Goal: Task Accomplishment & Management: Use online tool/utility

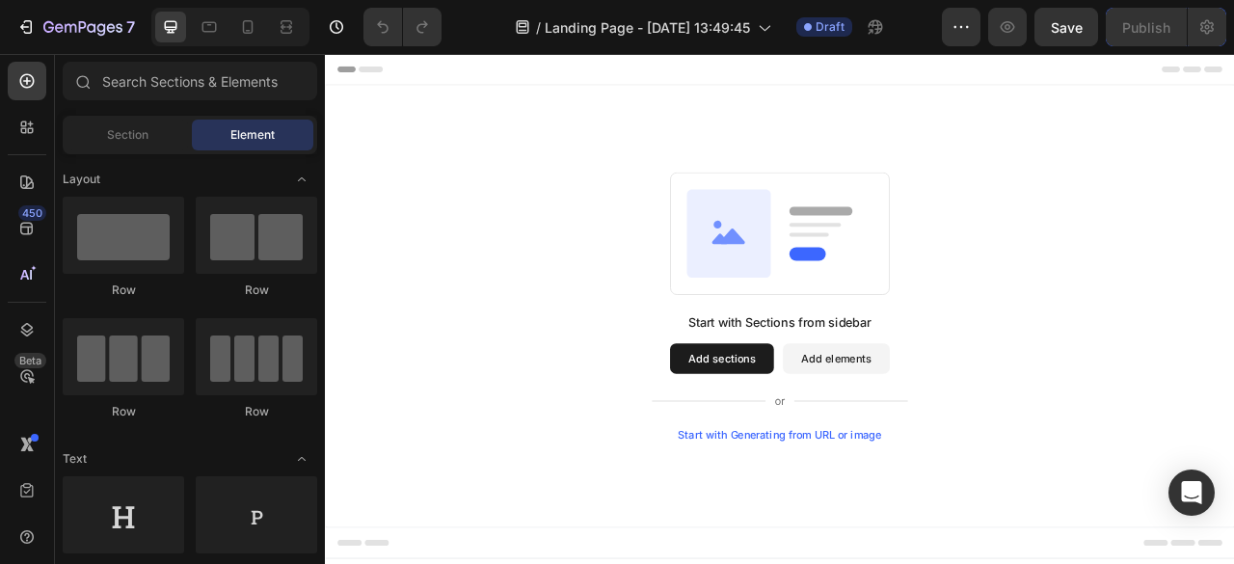
click at [844, 438] on button "Add sections" at bounding box center [829, 441] width 132 height 39
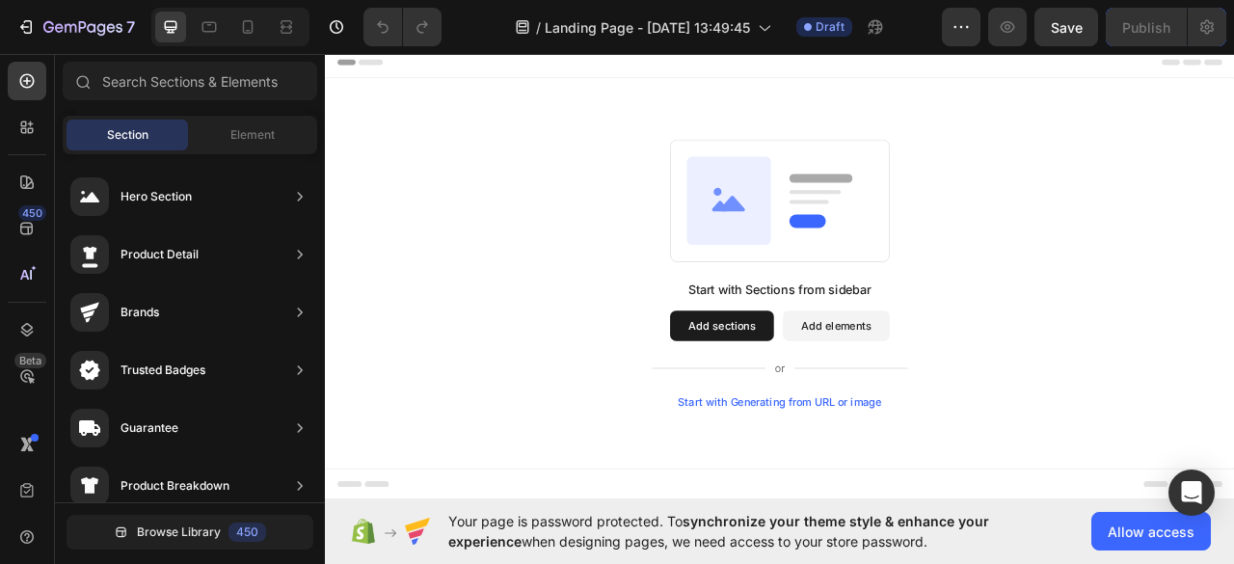
click at [849, 389] on button "Add sections" at bounding box center [829, 401] width 132 height 39
click at [810, 408] on button "Add sections" at bounding box center [829, 401] width 132 height 39
click at [1143, 529] on span "Allow access" at bounding box center [1151, 532] width 87 height 20
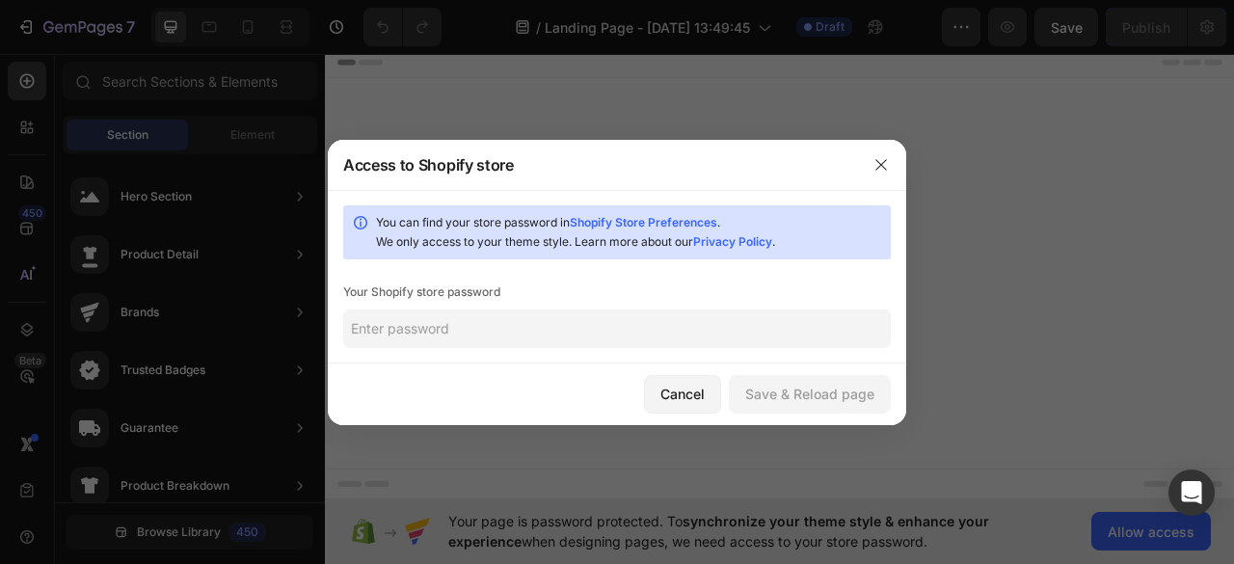
click at [499, 327] on input "text" at bounding box center [617, 328] width 548 height 39
click at [657, 383] on button "Cancel" at bounding box center [682, 394] width 77 height 39
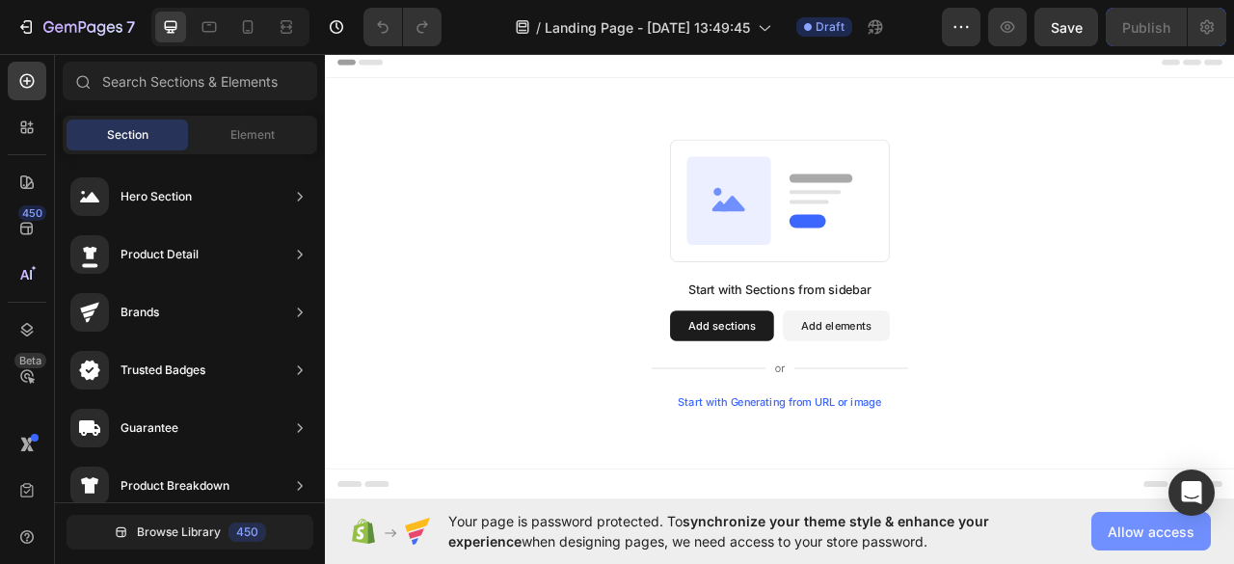
click at [1138, 514] on button "Allow access" at bounding box center [1151, 531] width 120 height 39
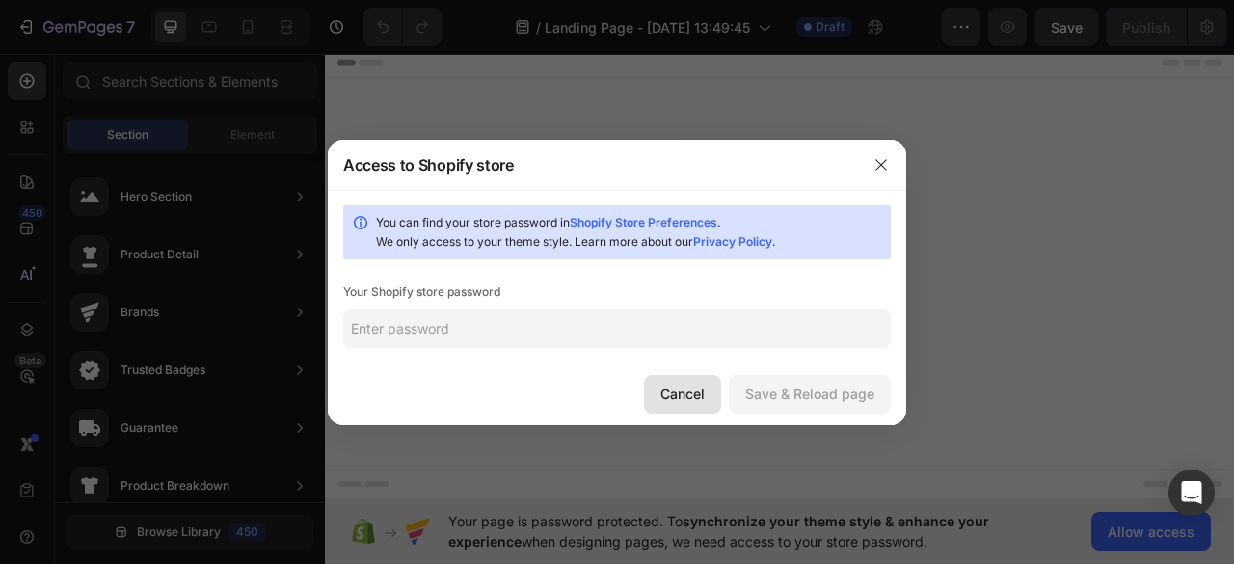
click at [686, 390] on div "Cancel" at bounding box center [682, 394] width 44 height 20
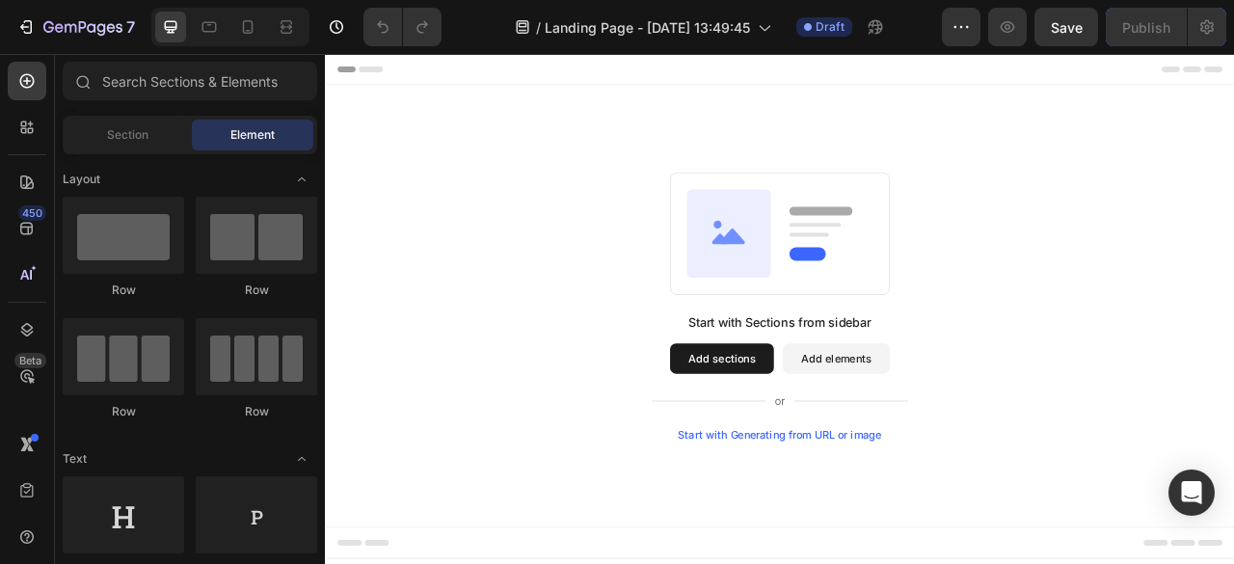
click at [859, 441] on button "Add sections" at bounding box center [829, 441] width 132 height 39
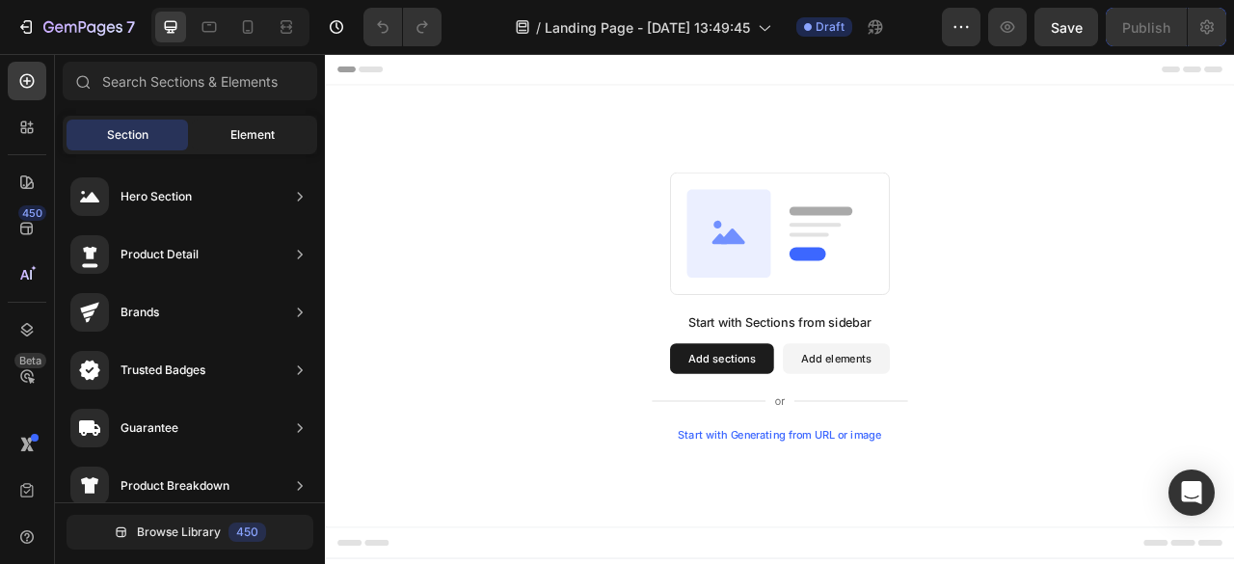
click at [239, 149] on div "Element" at bounding box center [252, 135] width 121 height 31
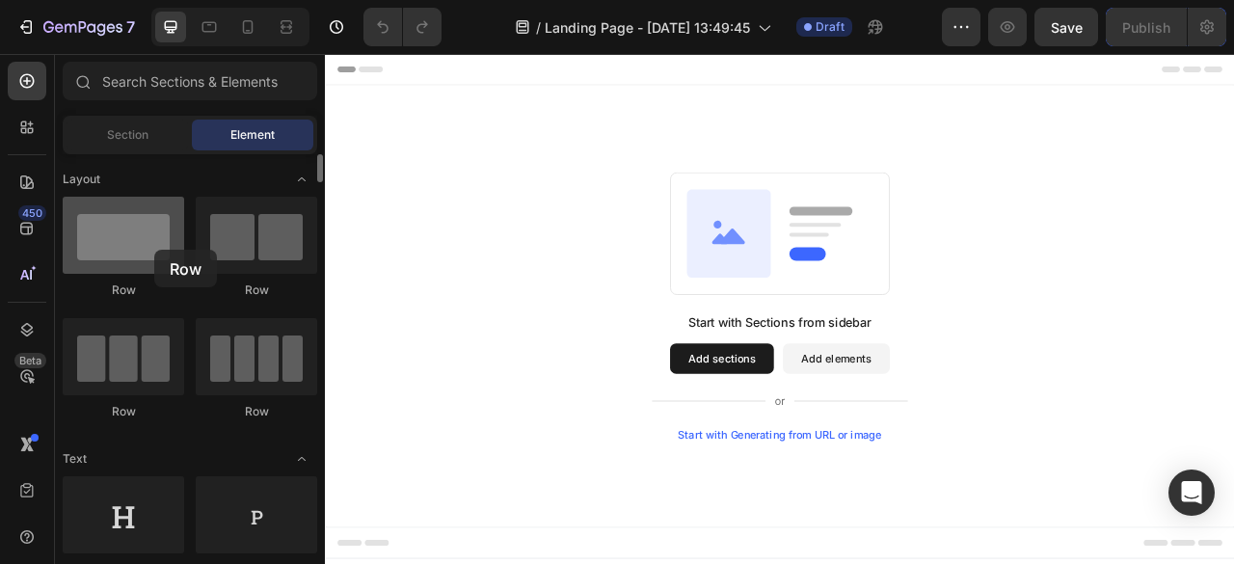
drag, startPoint x: 140, startPoint y: 245, endPoint x: 154, endPoint y: 250, distance: 15.2
click at [154, 250] on div at bounding box center [123, 235] width 121 height 77
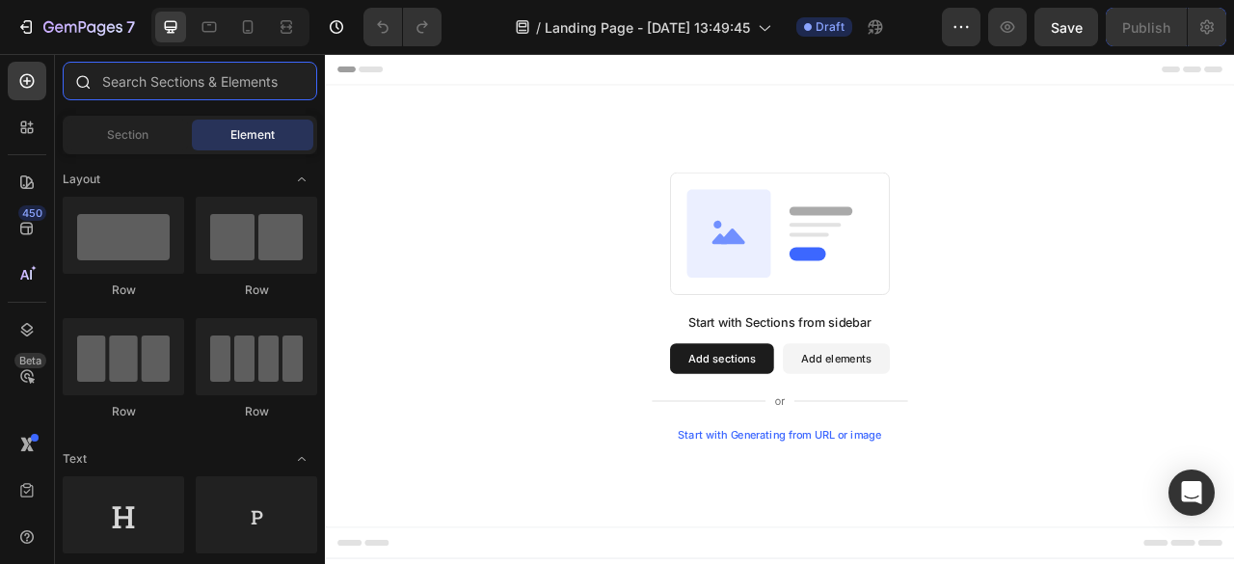
click at [147, 86] on input "text" at bounding box center [190, 81] width 254 height 39
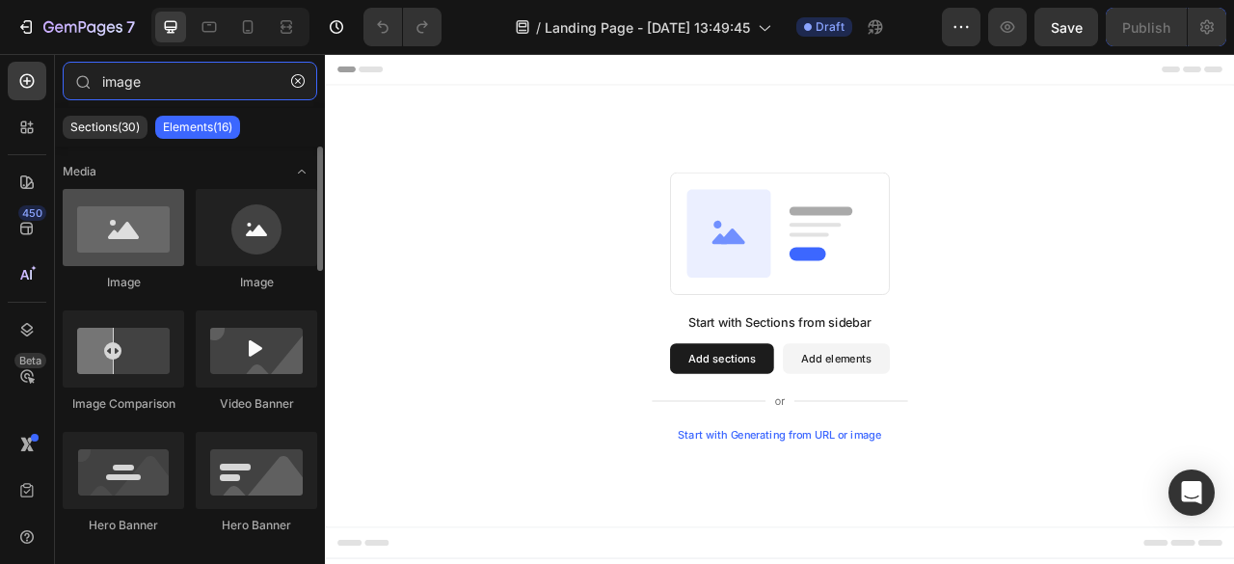
type input "image"
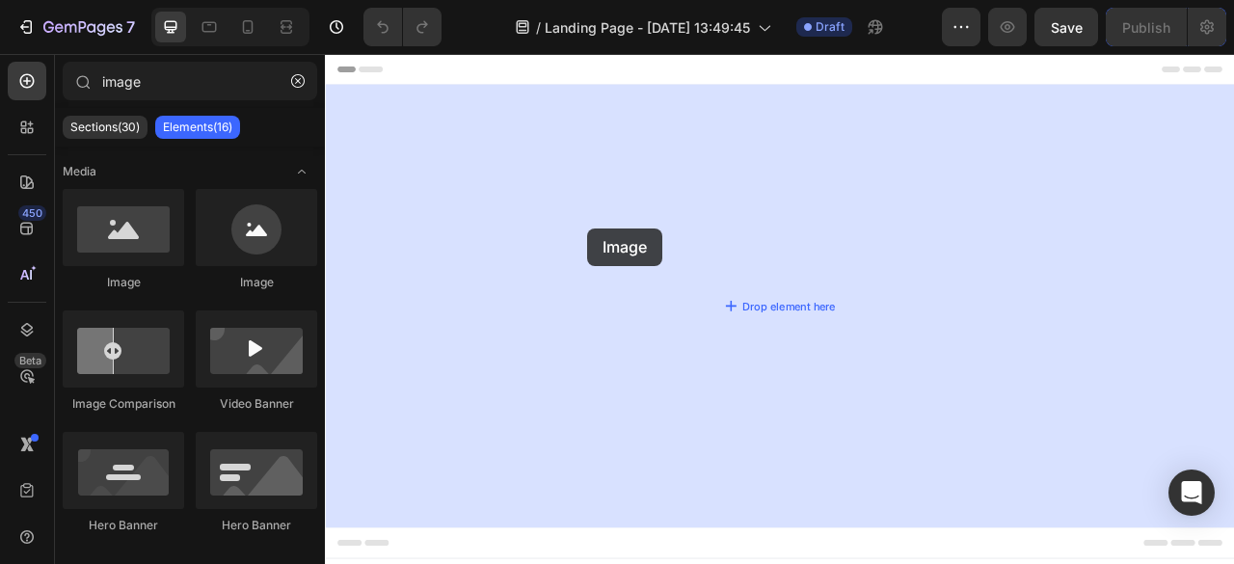
drag, startPoint x: 457, startPoint y: 306, endPoint x: 658, endPoint y: 276, distance: 203.7
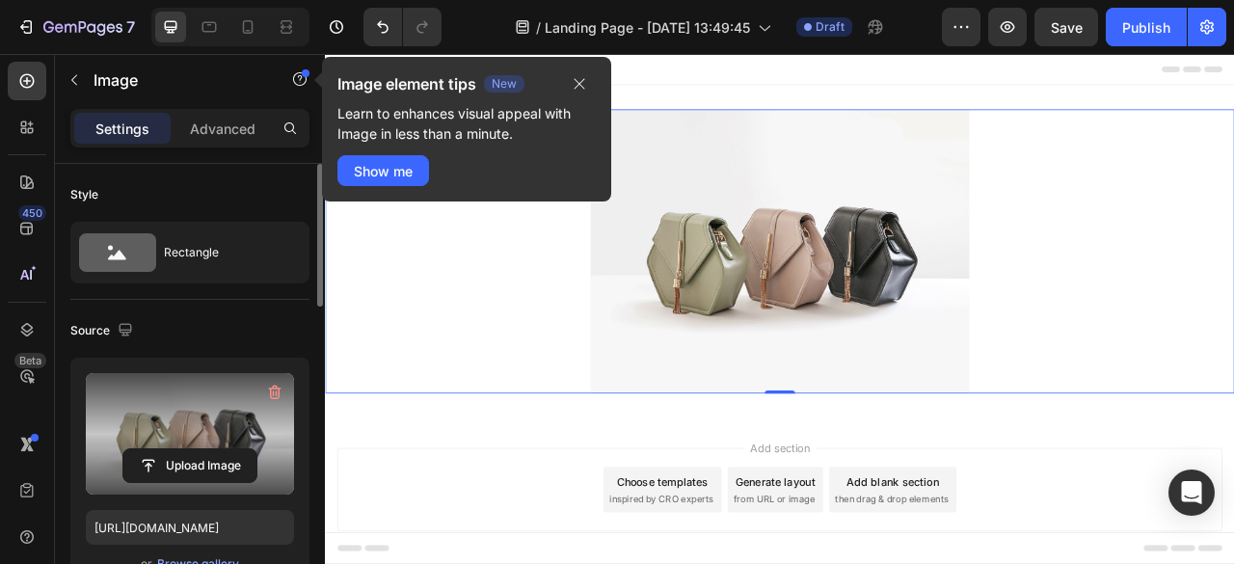
click at [179, 445] on label at bounding box center [190, 433] width 208 height 121
click at [179, 449] on input "file" at bounding box center [189, 465] width 133 height 33
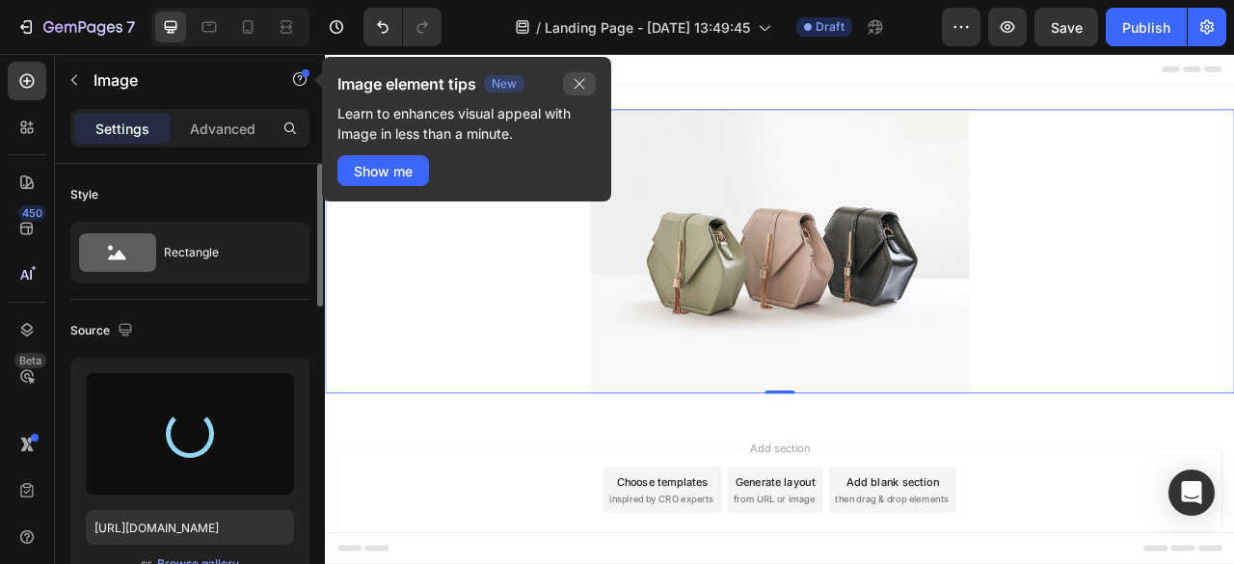
click at [578, 82] on icon "button" at bounding box center [580, 84] width 11 height 11
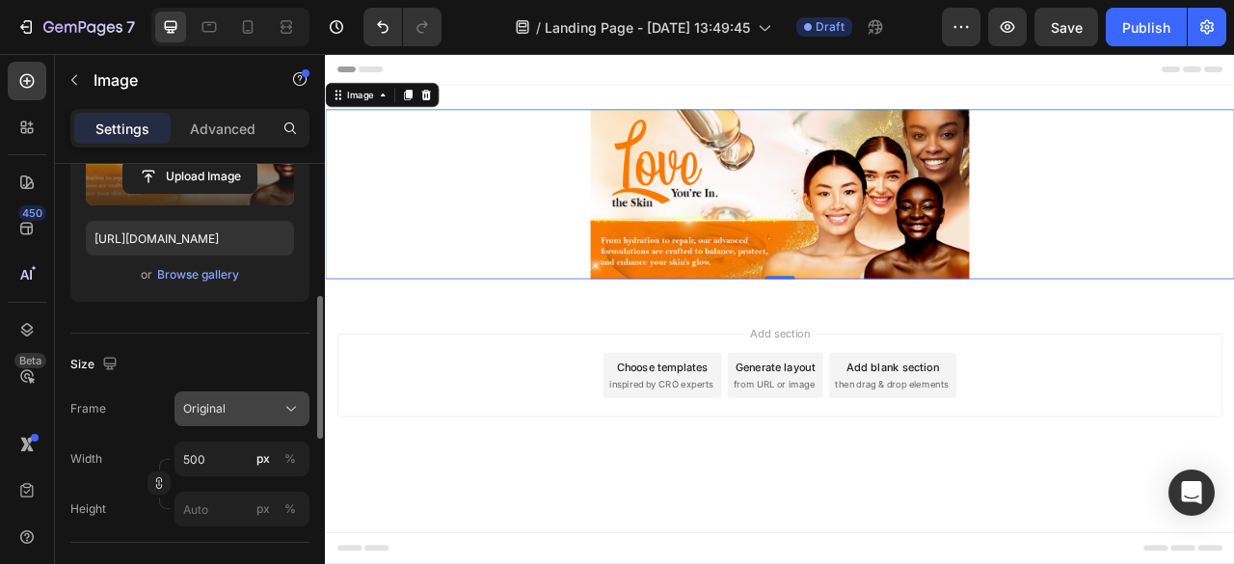
scroll to position [386, 0]
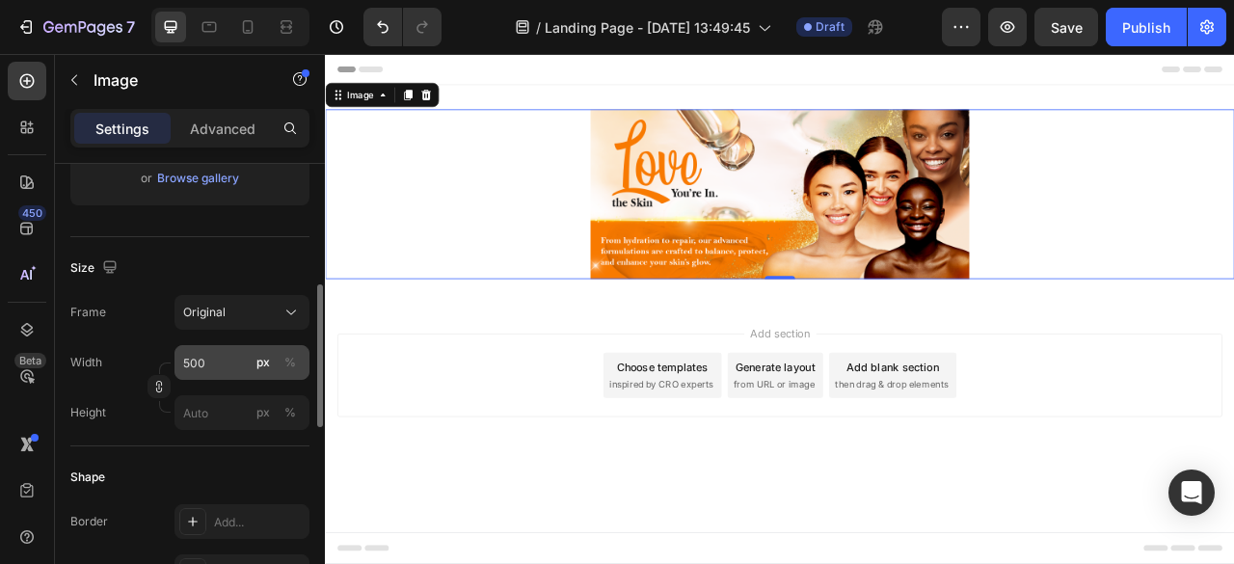
drag, startPoint x: 293, startPoint y: 352, endPoint x: 228, endPoint y: 369, distance: 67.8
click at [291, 354] on div "%" at bounding box center [290, 362] width 12 height 17
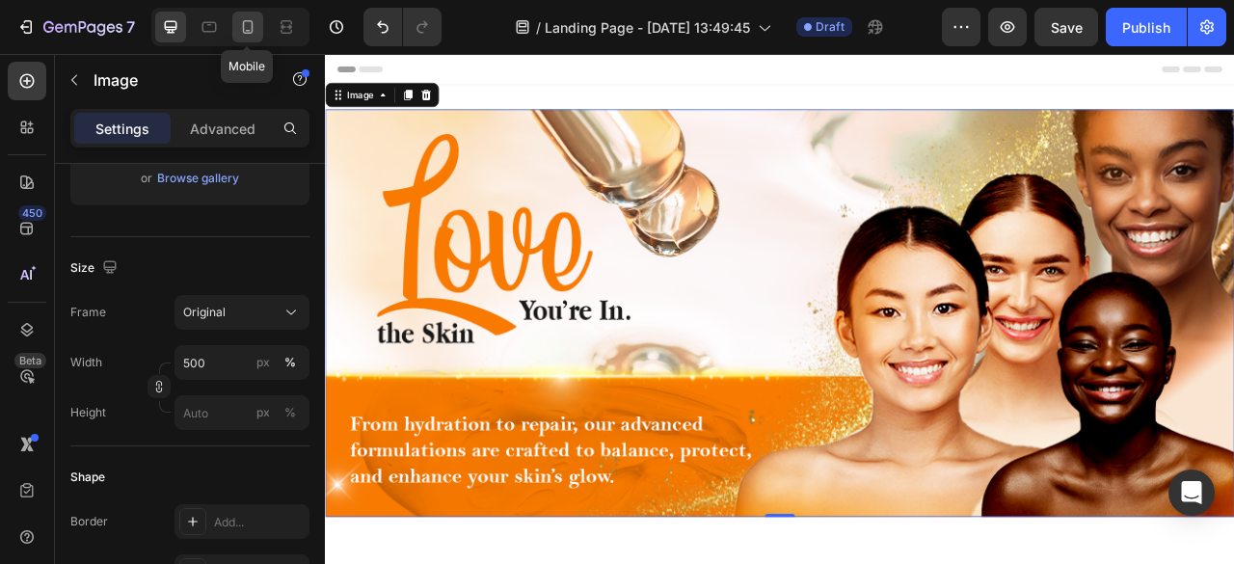
click at [247, 34] on icon at bounding box center [248, 26] width 11 height 13
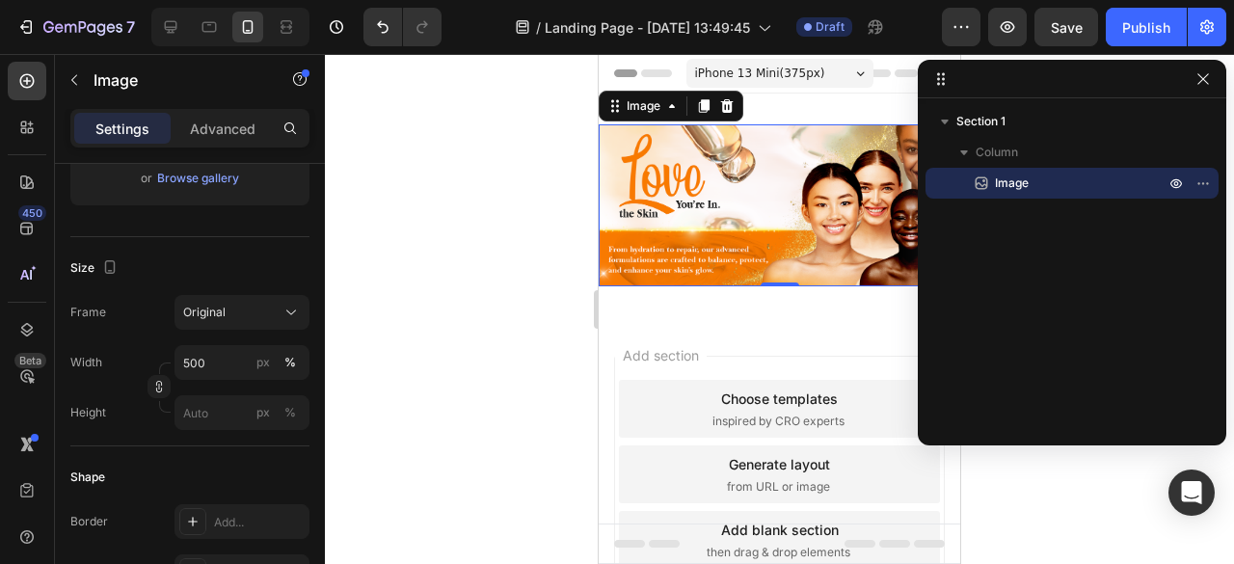
scroll to position [2, 0]
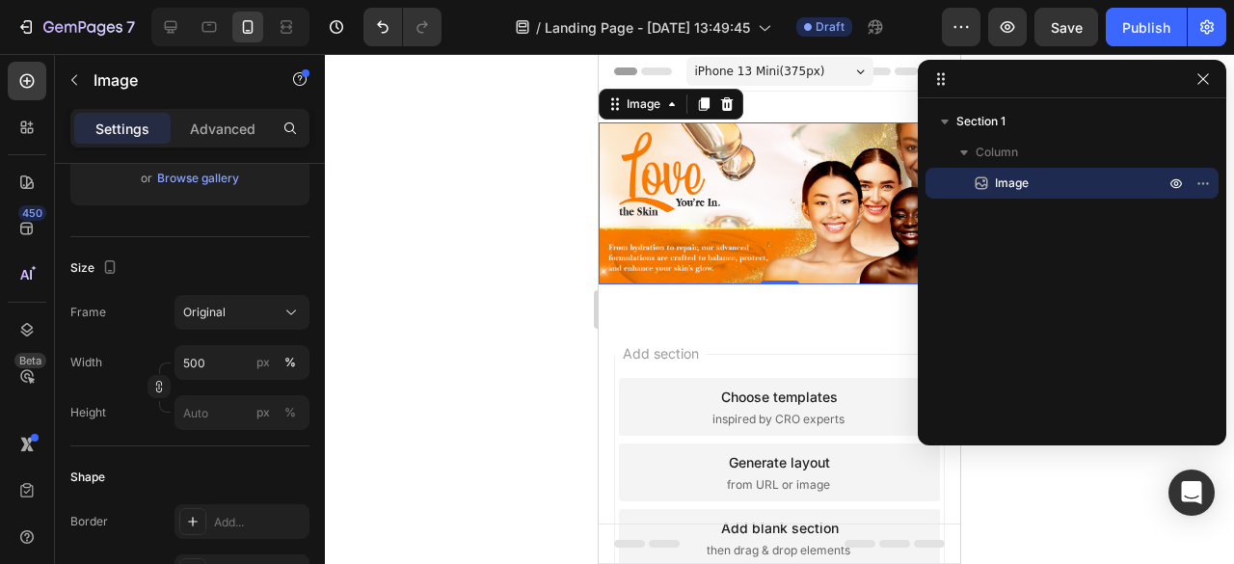
click at [671, 186] on img at bounding box center [779, 203] width 361 height 162
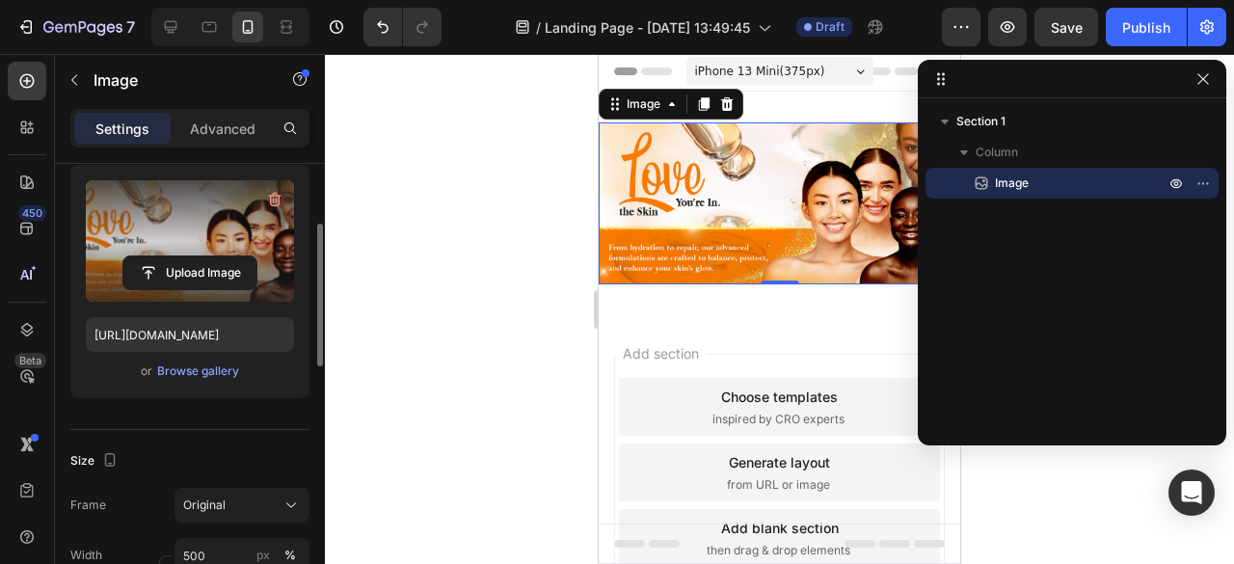
scroll to position [96, 0]
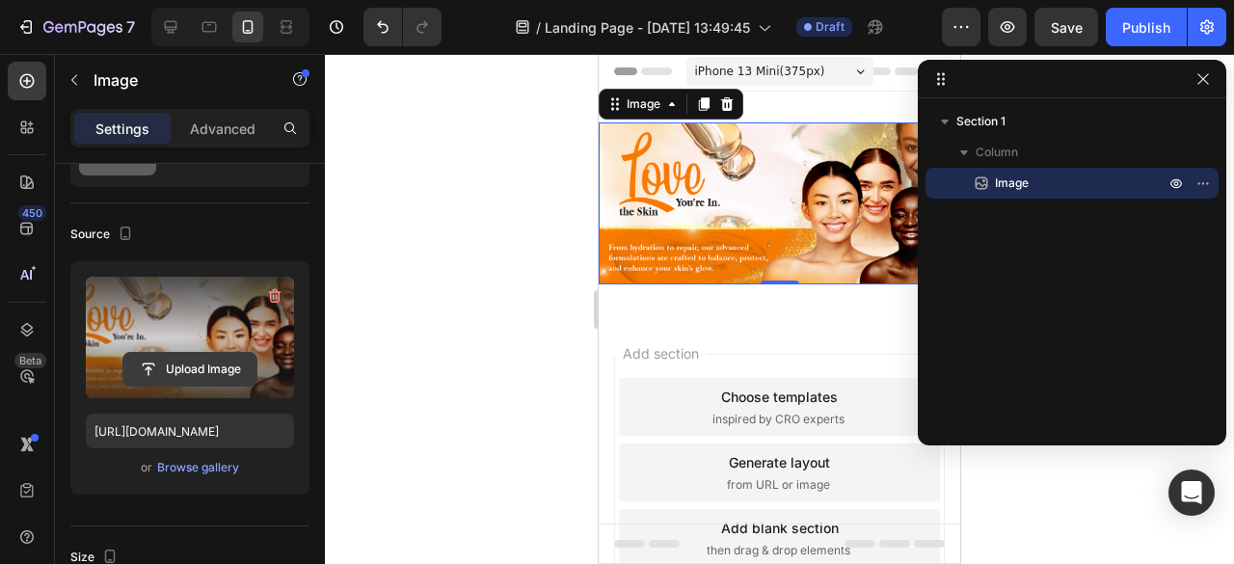
click at [201, 373] on input "file" at bounding box center [189, 369] width 133 height 33
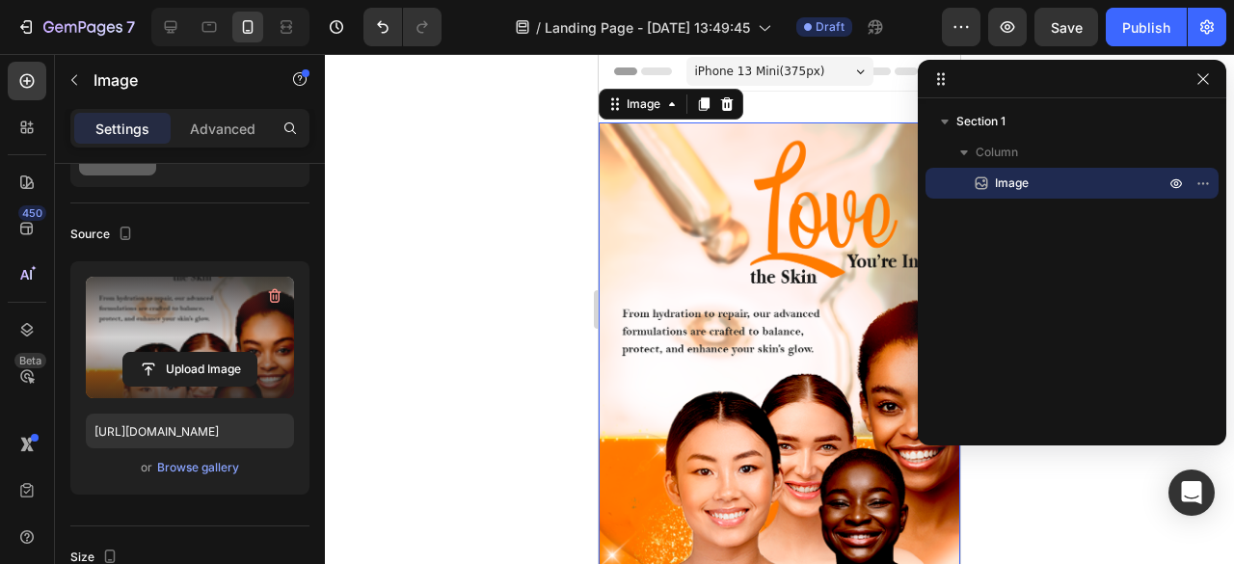
drag, startPoint x: 1207, startPoint y: 90, endPoint x: 1018, endPoint y: 107, distance: 189.7
click at [1205, 90] on button "button" at bounding box center [1203, 78] width 23 height 23
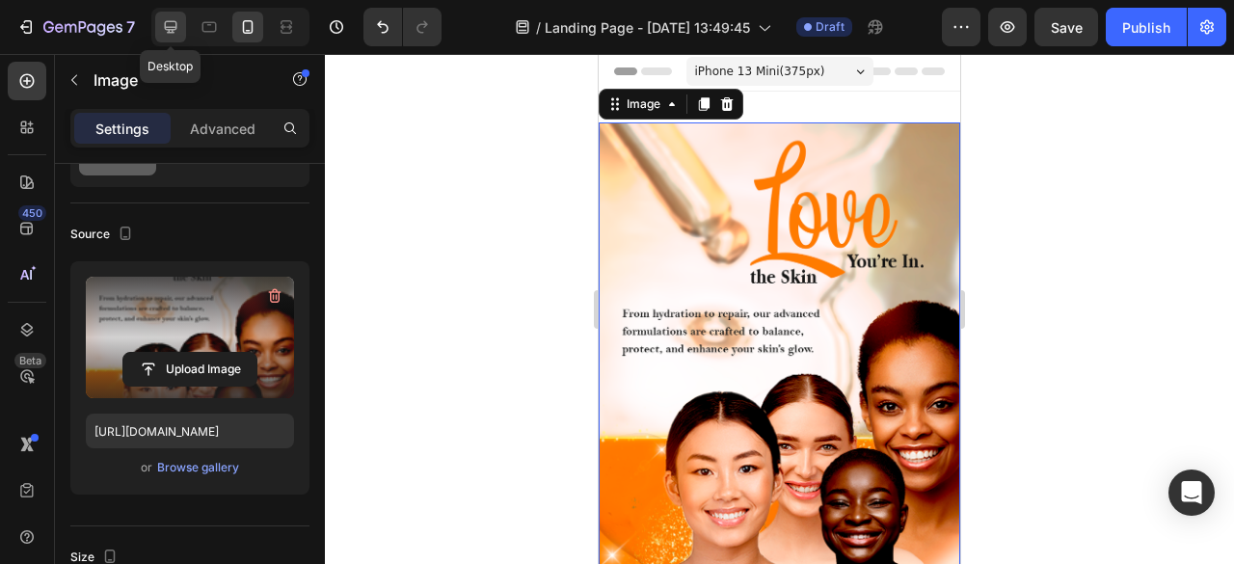
click at [168, 28] on icon at bounding box center [171, 27] width 13 height 13
type input "[URL][DOMAIN_NAME]"
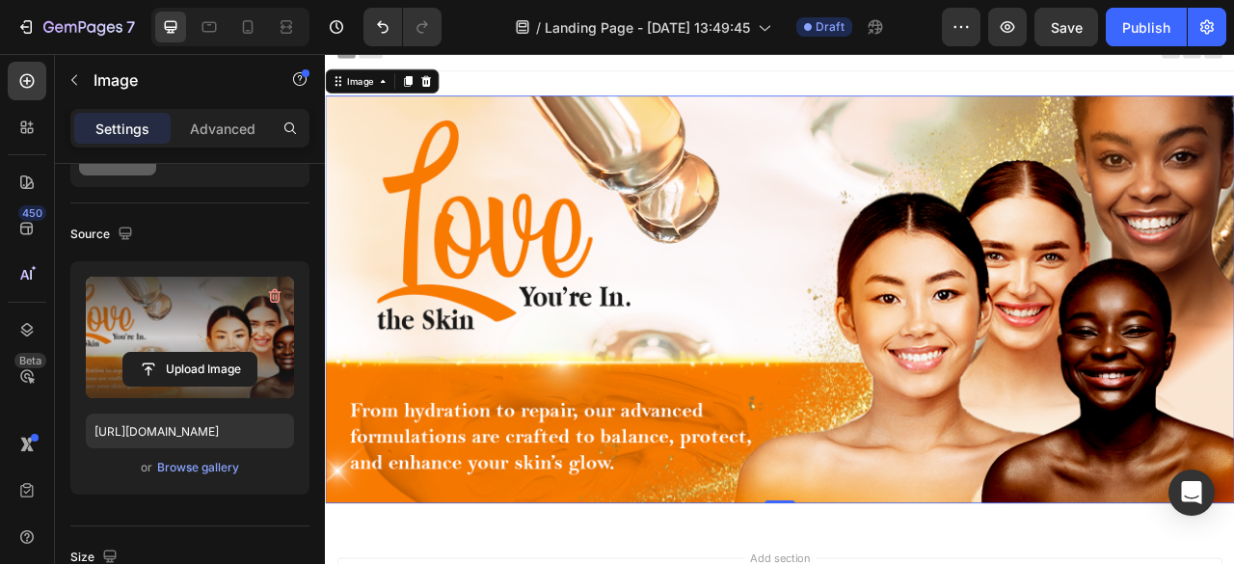
scroll to position [14, 0]
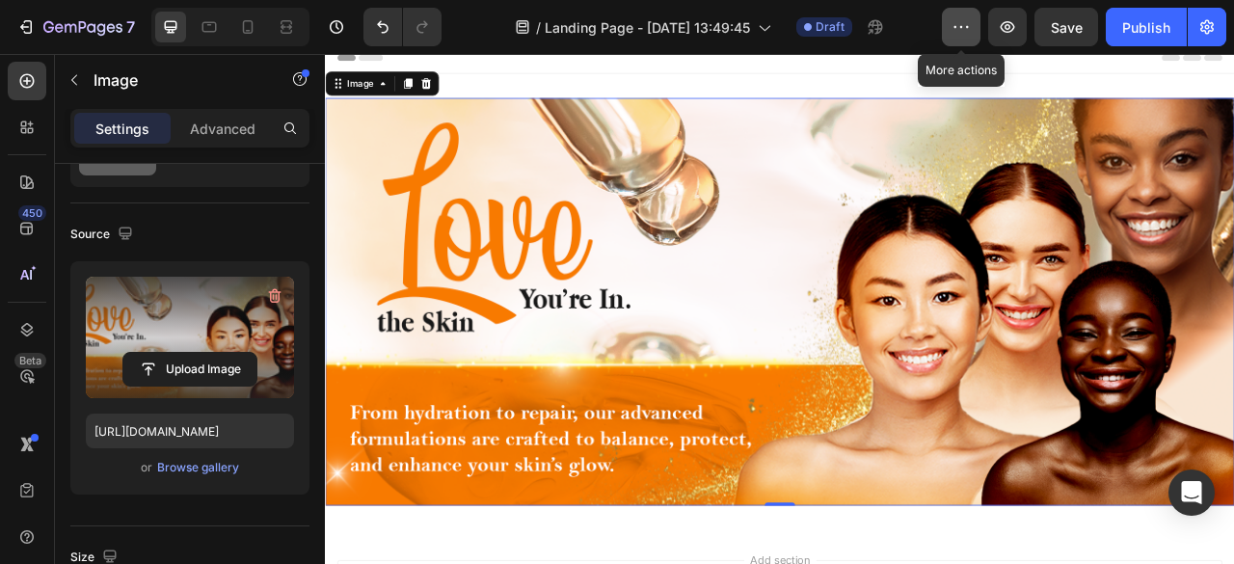
click at [957, 30] on icon "button" at bounding box center [960, 26] width 19 height 19
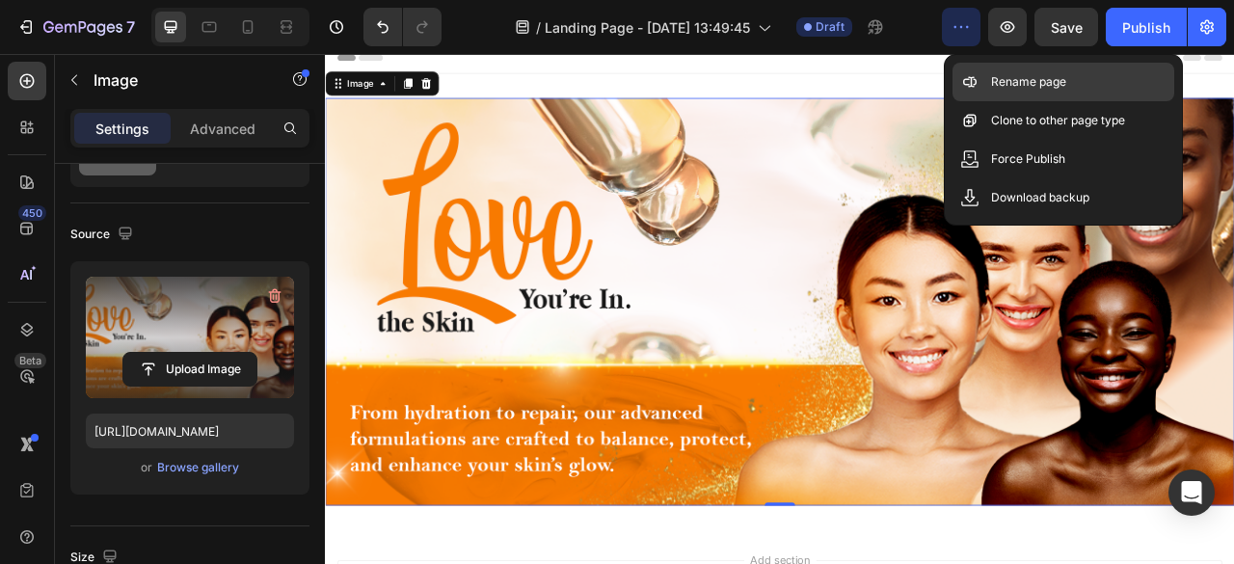
click at [997, 84] on p "Rename page" at bounding box center [1028, 81] width 75 height 19
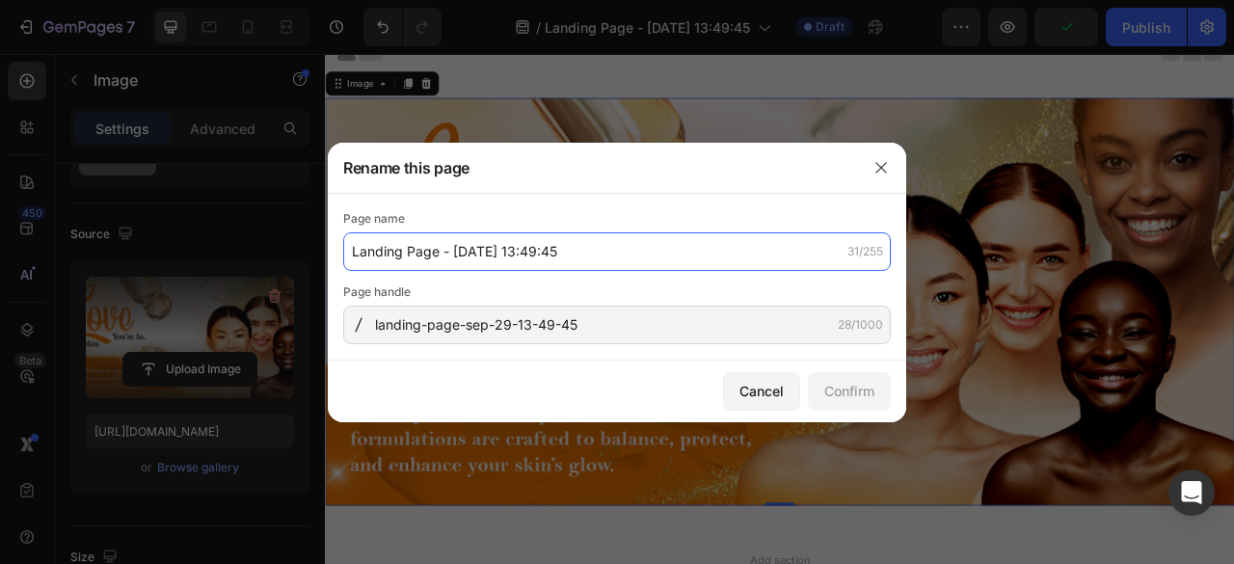
click at [503, 257] on input "Landing Page - [DATE] 13:49:45" at bounding box center [617, 251] width 548 height 39
type input "Home"
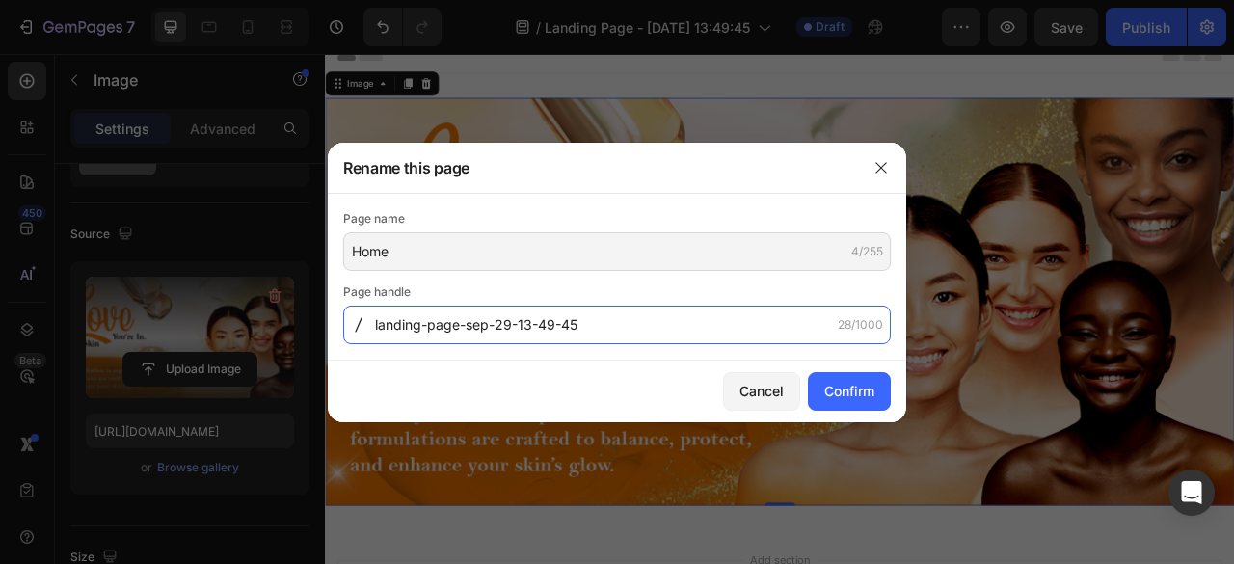
click at [543, 323] on input "landing-page-sep-29-13-49-45" at bounding box center [617, 325] width 548 height 39
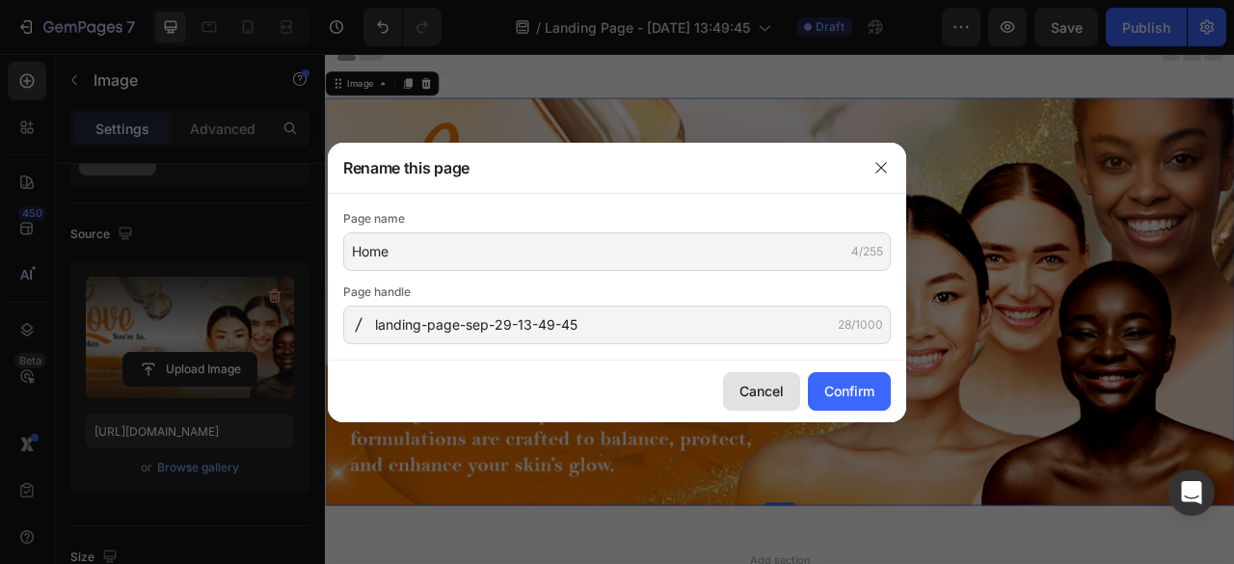
click at [787, 392] on button "Cancel" at bounding box center [761, 391] width 77 height 39
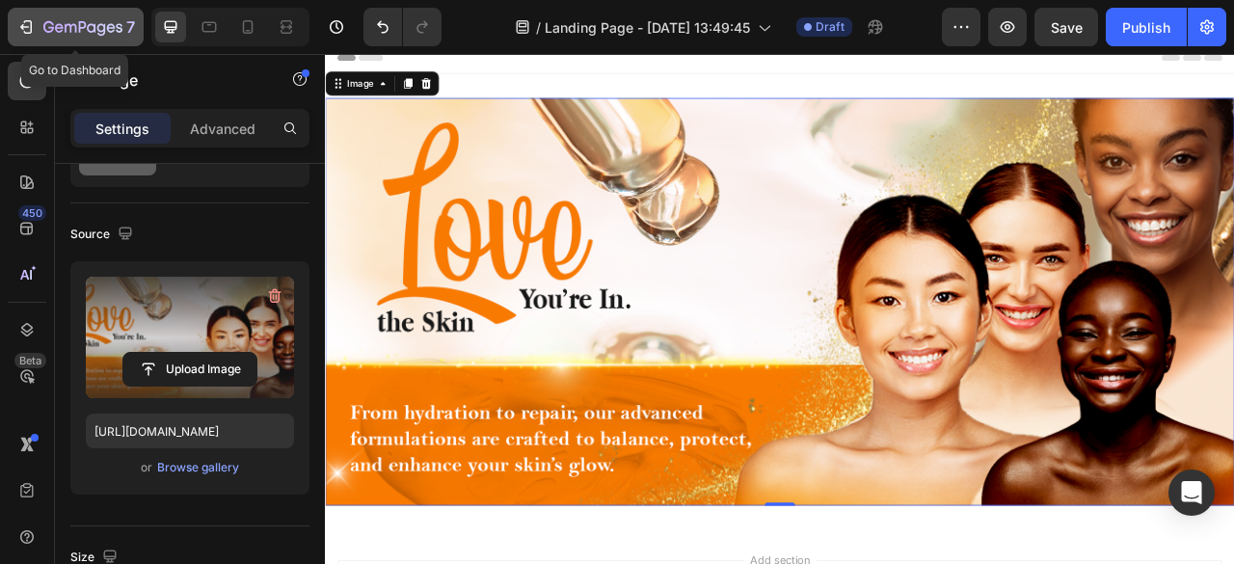
click at [13, 9] on button "7" at bounding box center [76, 27] width 136 height 39
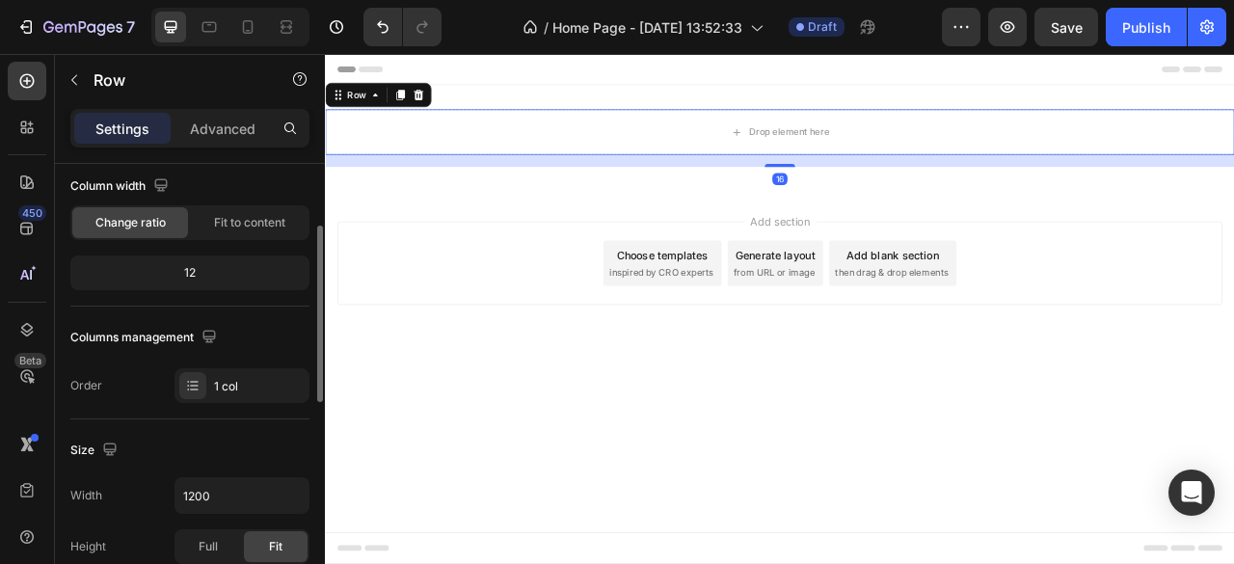
scroll to position [289, 0]
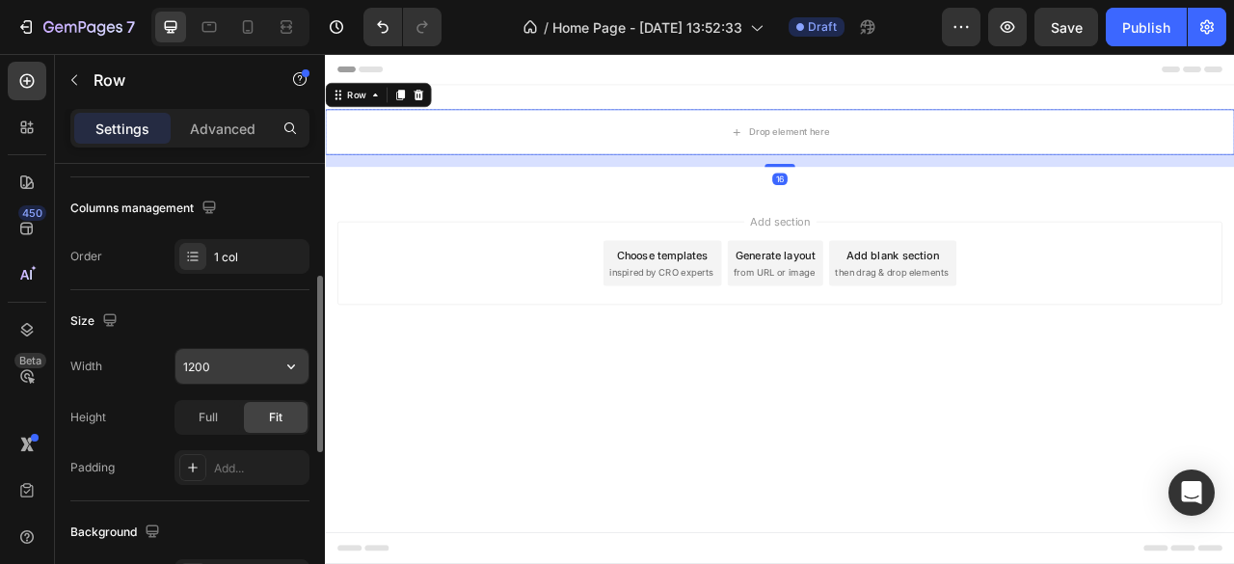
click at [220, 367] on input "1200" at bounding box center [241, 366] width 133 height 35
click at [295, 373] on icon "button" at bounding box center [290, 366] width 19 height 19
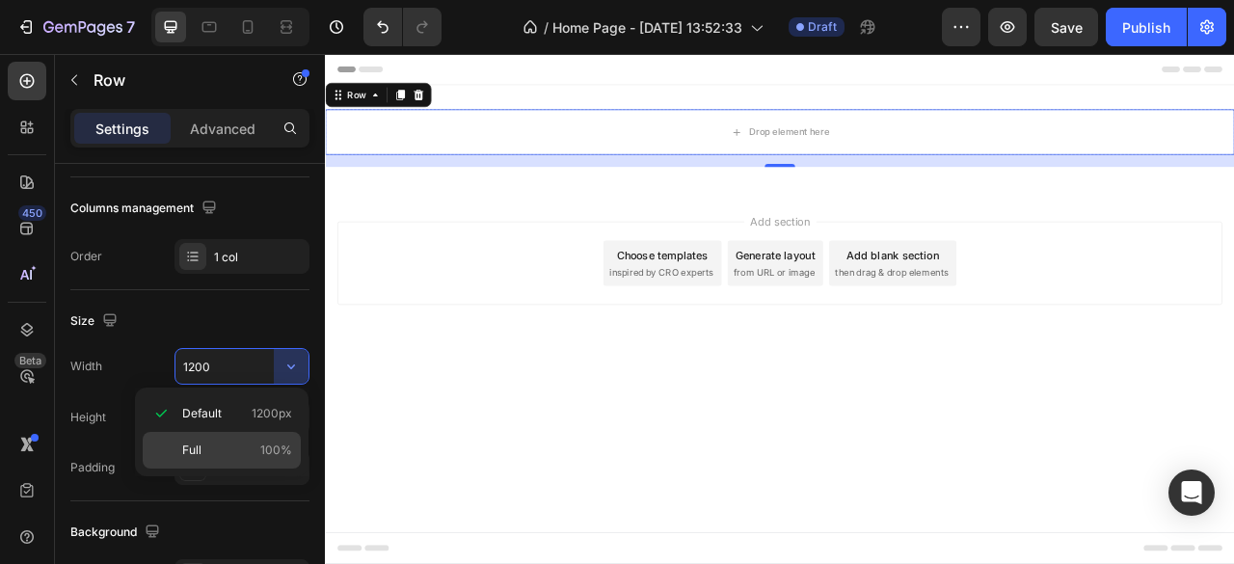
drag, startPoint x: 231, startPoint y: 443, endPoint x: 231, endPoint y: 427, distance: 16.4
click at [231, 442] on p "Full 100%" at bounding box center [237, 450] width 110 height 17
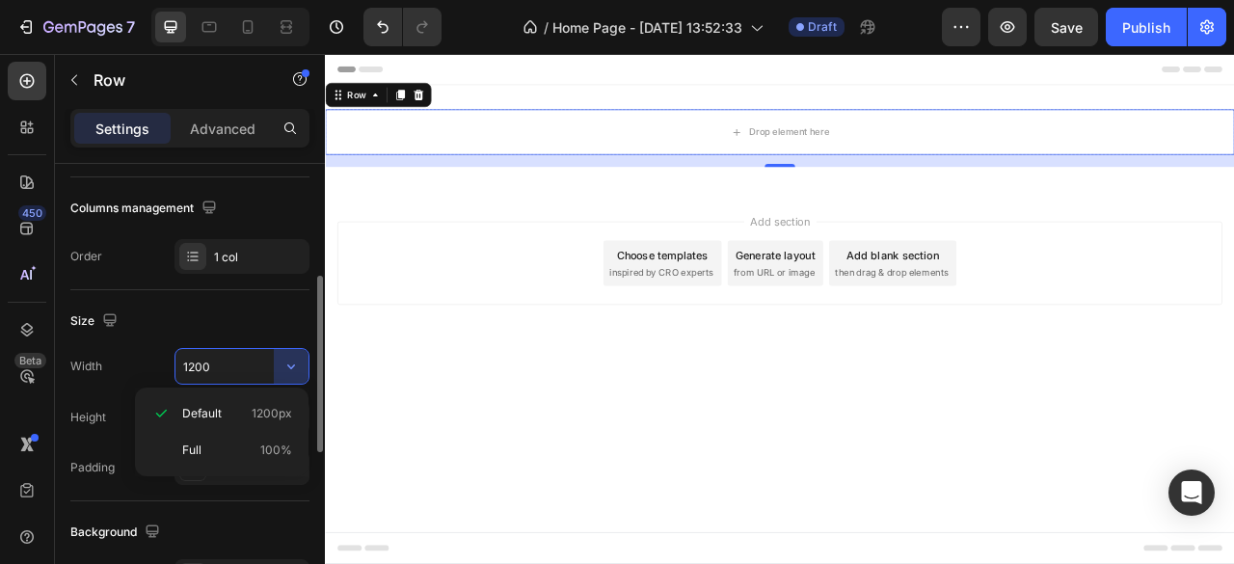
type input "100%"
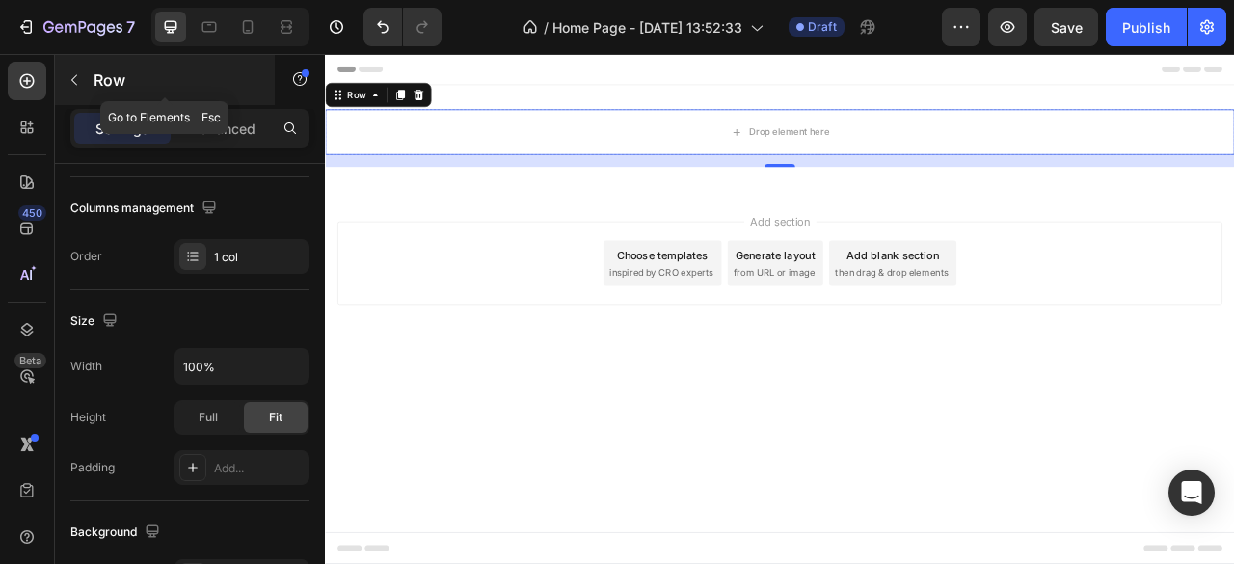
click at [73, 74] on icon "button" at bounding box center [74, 79] width 15 height 15
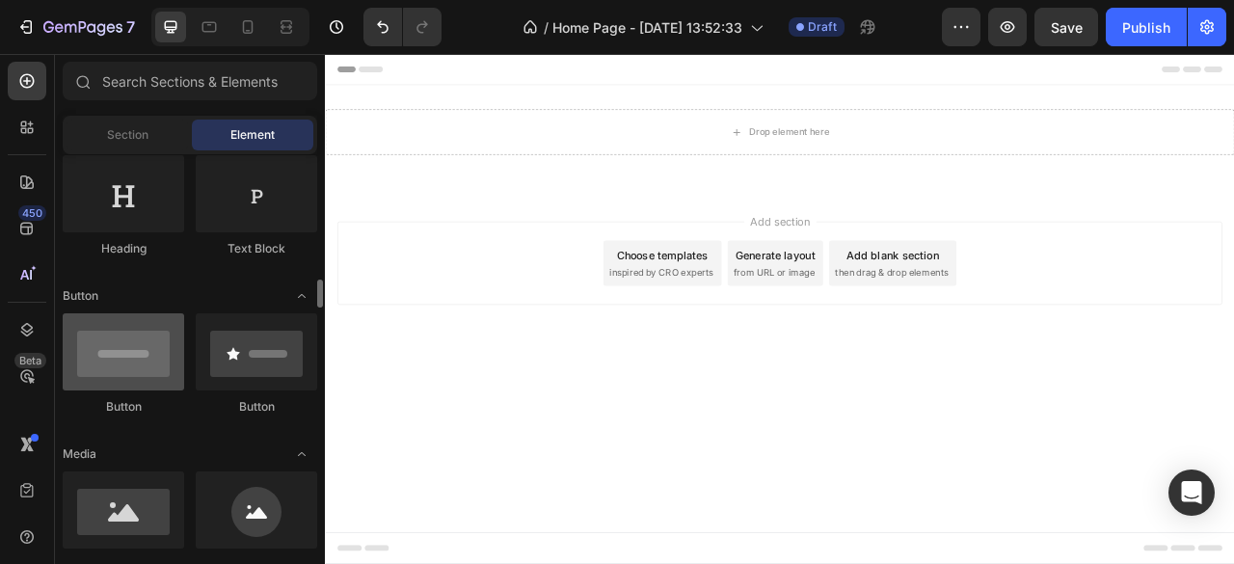
scroll to position [482, 0]
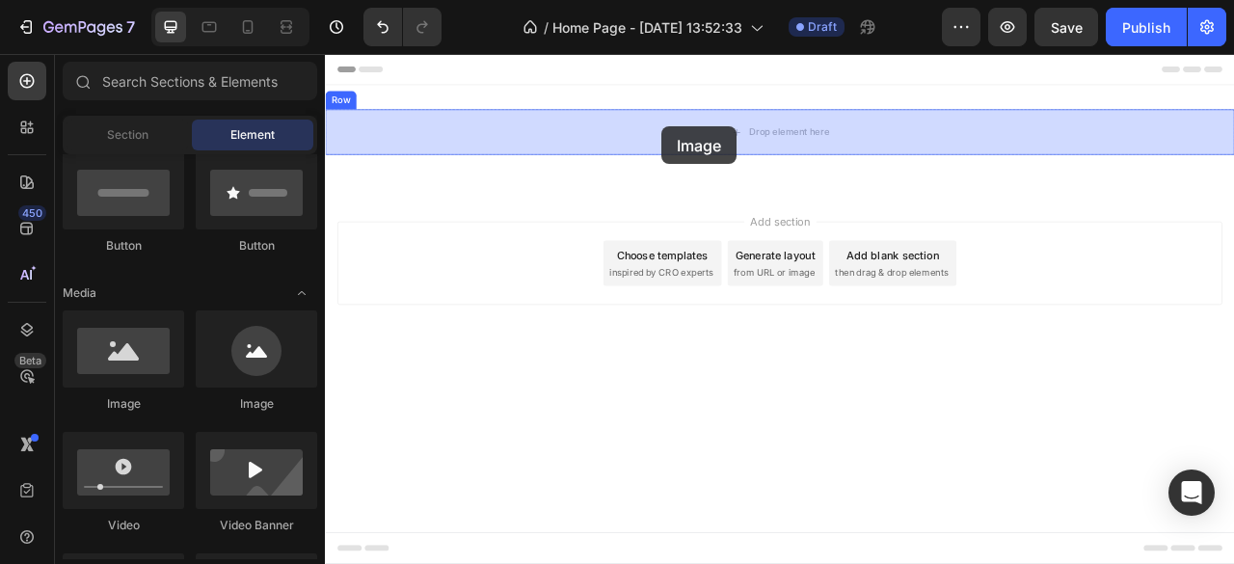
drag, startPoint x: 456, startPoint y: 421, endPoint x: 753, endPoint y: 147, distance: 404.5
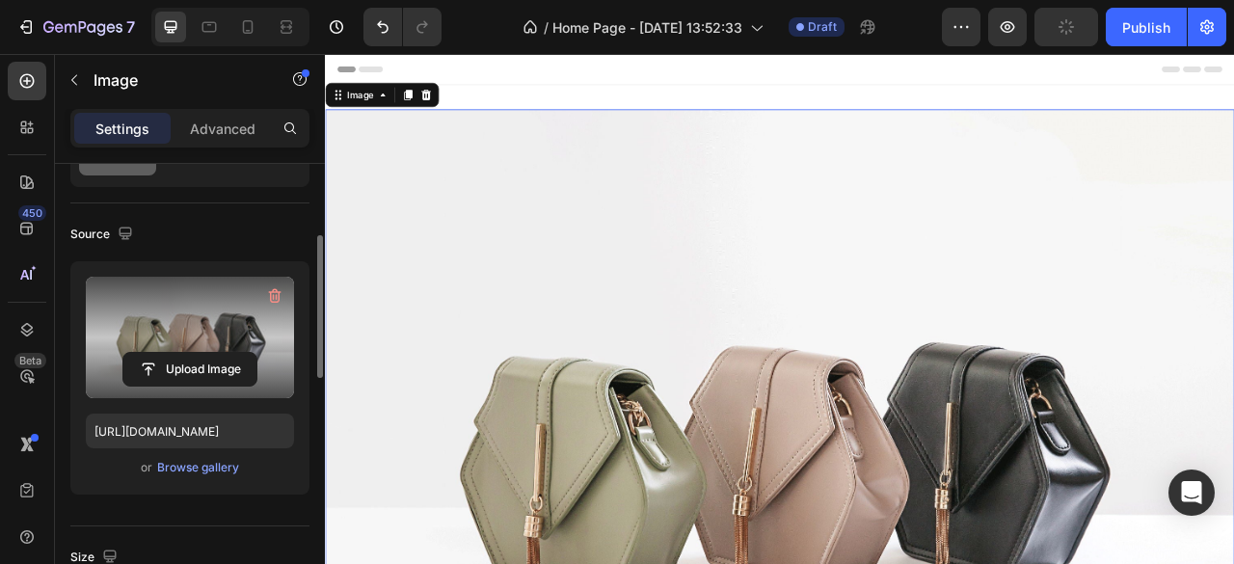
scroll to position [160, 0]
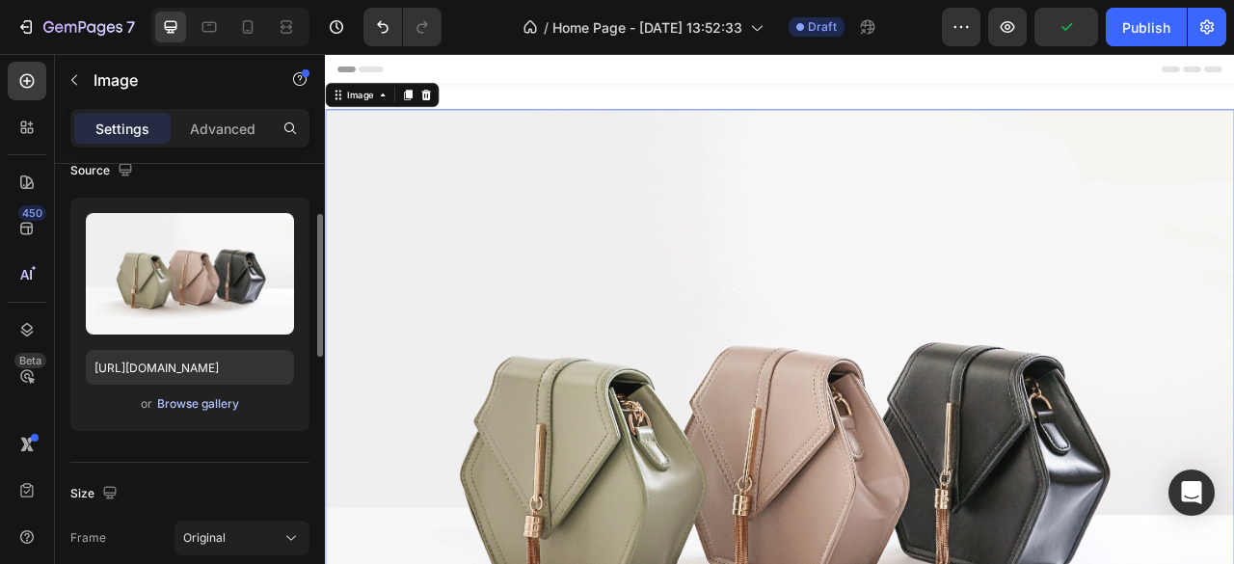
click at [188, 402] on div "Browse gallery" at bounding box center [198, 403] width 82 height 17
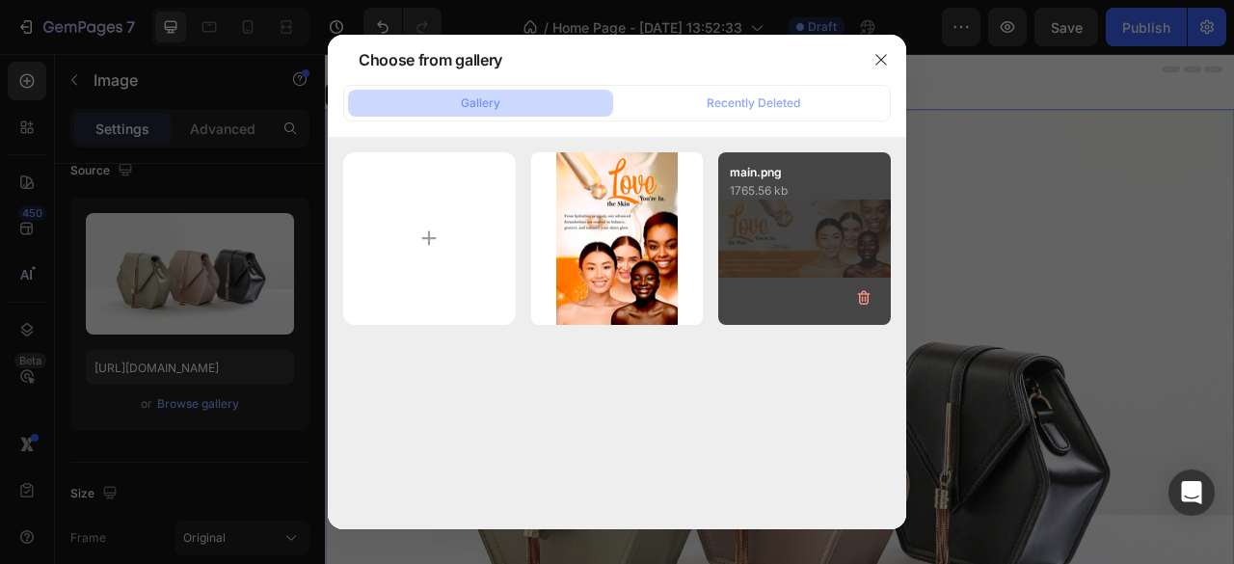
click at [773, 209] on div "main.png 1765.56 kb" at bounding box center [804, 238] width 173 height 173
type input "[URL][DOMAIN_NAME]"
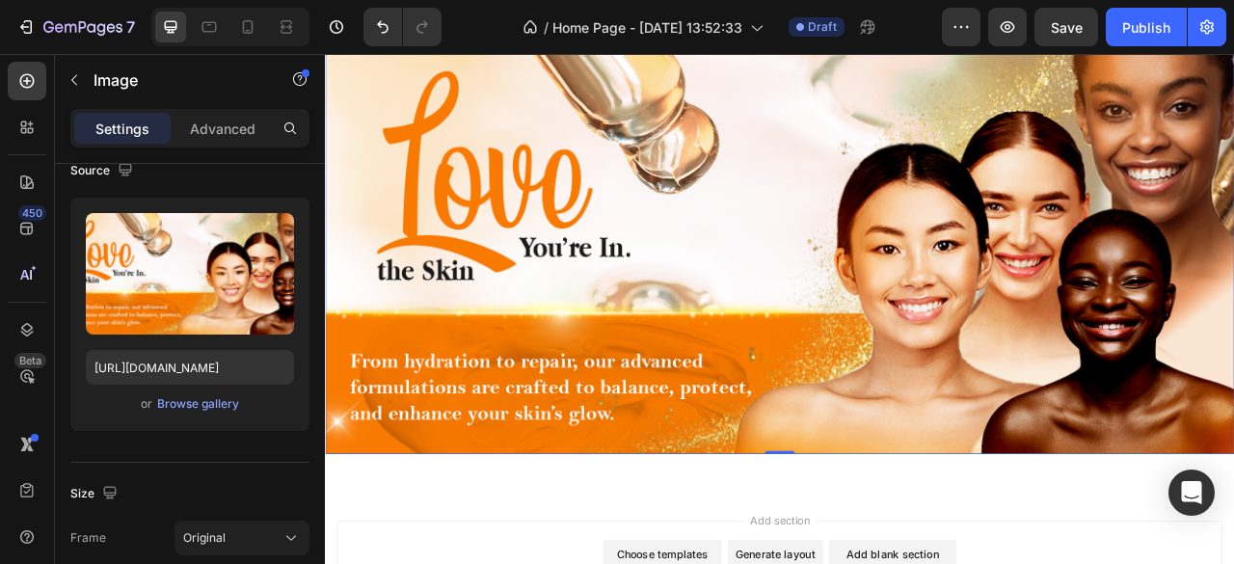
scroll to position [0, 0]
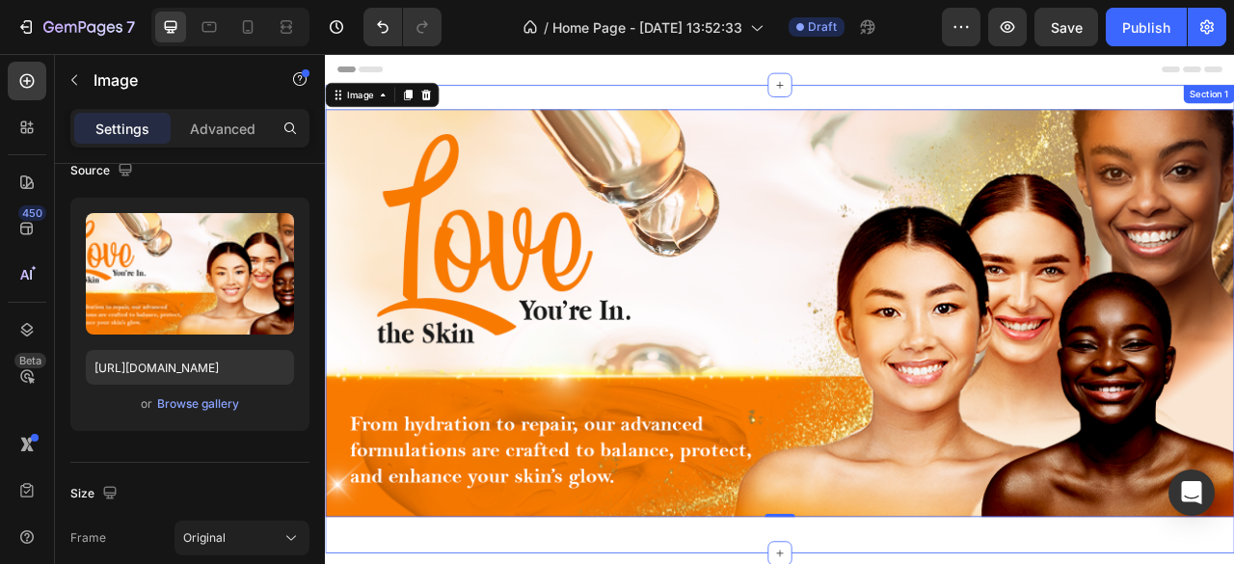
click at [755, 120] on div "Image 0 Row Section 1" at bounding box center [903, 392] width 1157 height 596
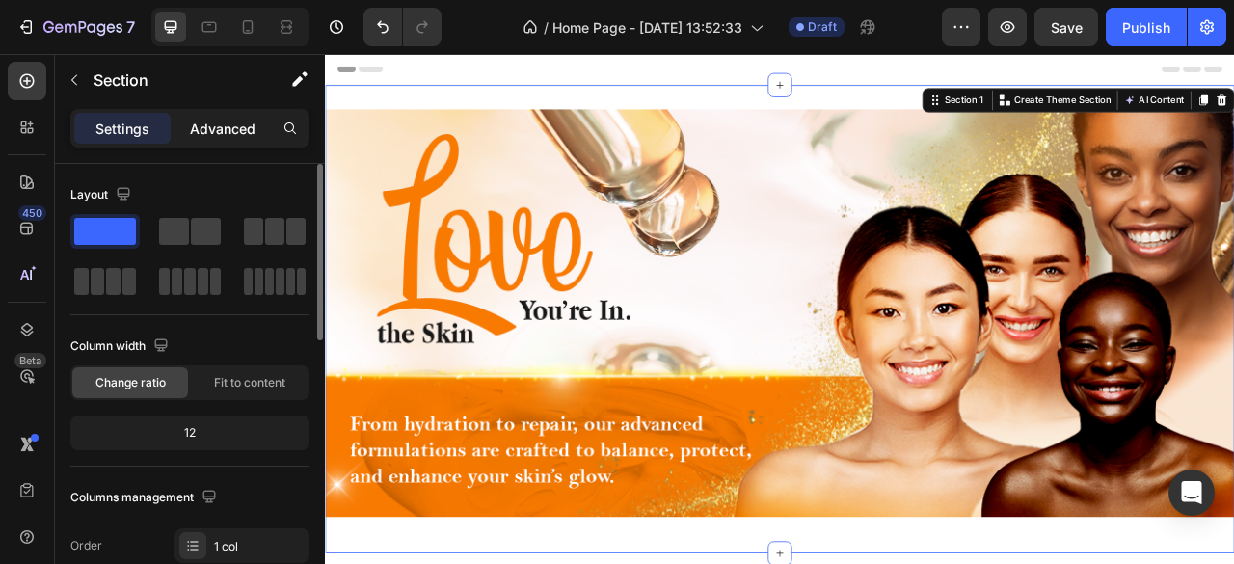
click at [214, 124] on p "Advanced" at bounding box center [223, 129] width 66 height 20
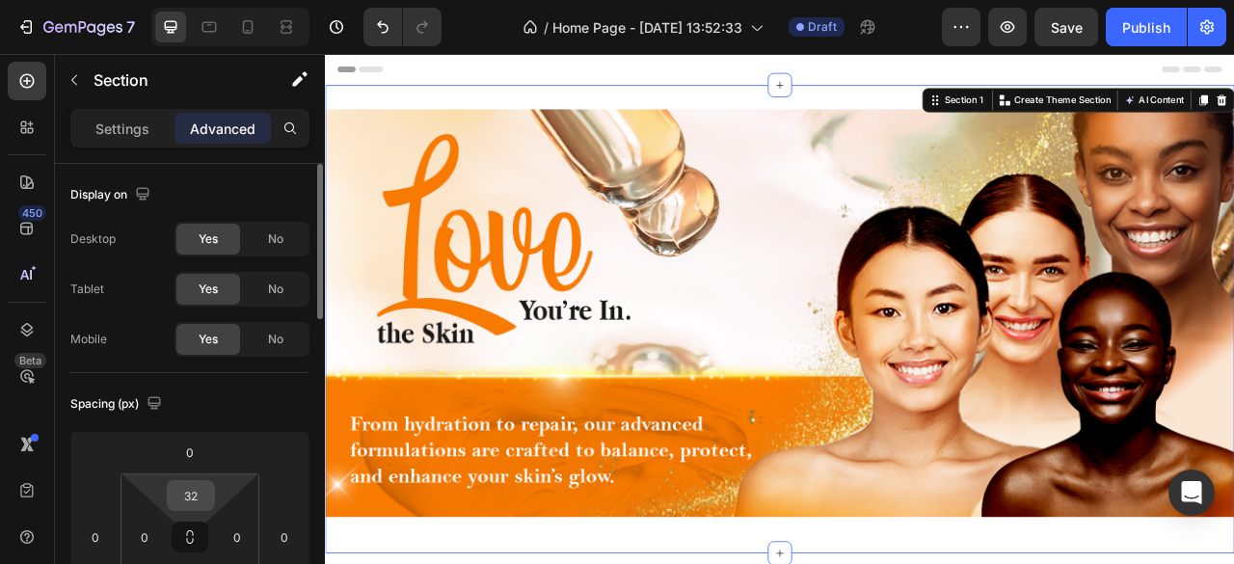
click at [193, 497] on input "32" at bounding box center [191, 495] width 39 height 29
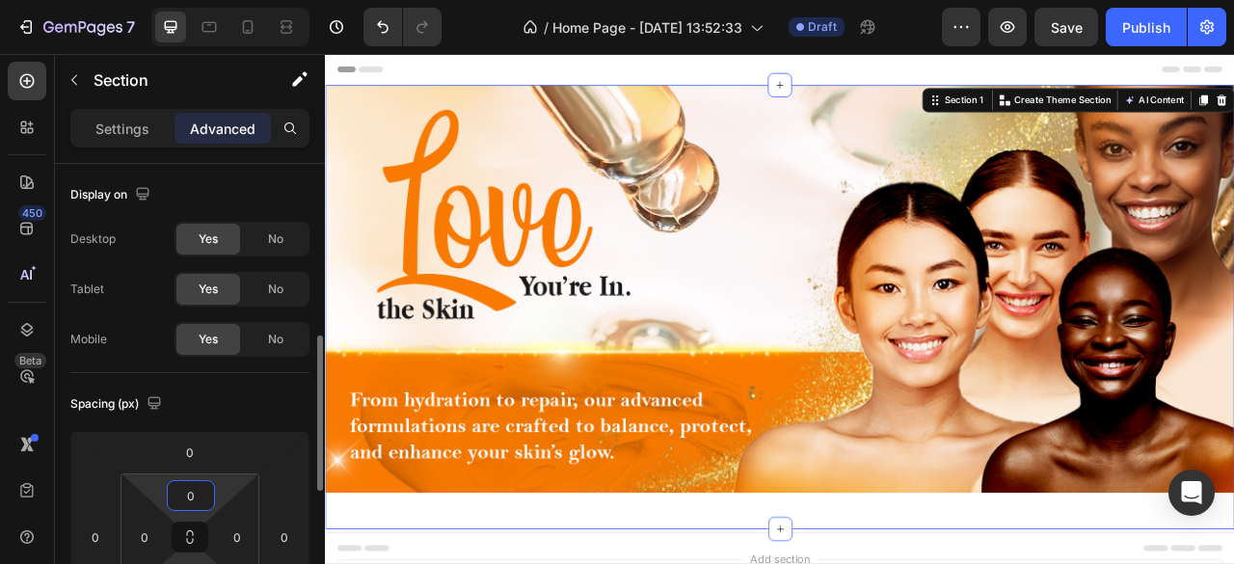
scroll to position [128, 0]
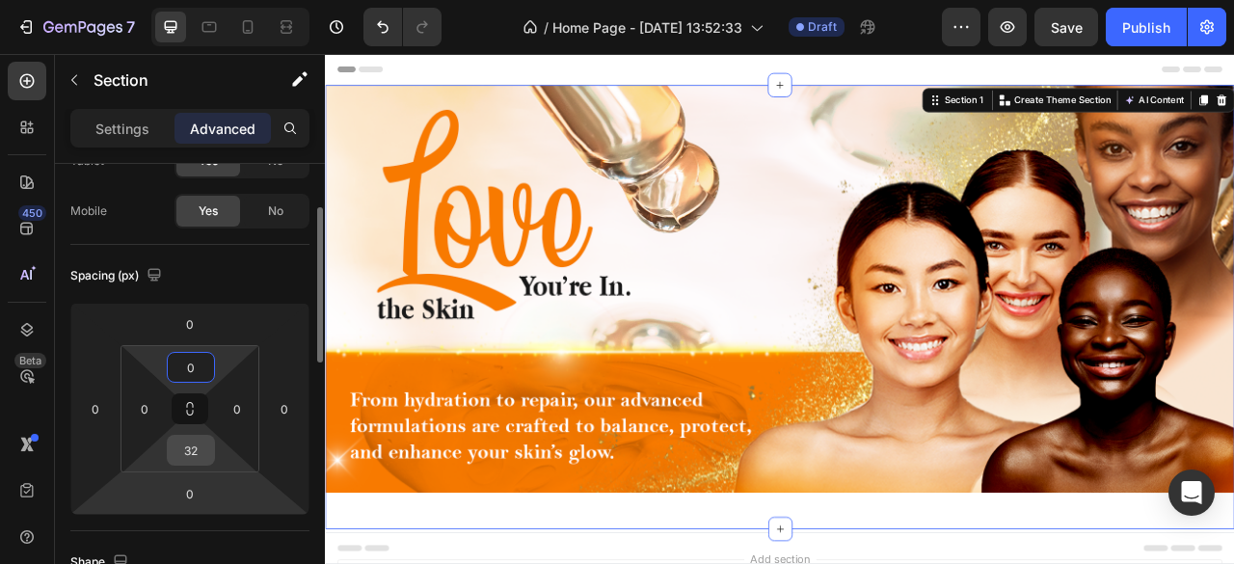
type input "0"
click at [187, 446] on input "32" at bounding box center [191, 450] width 39 height 29
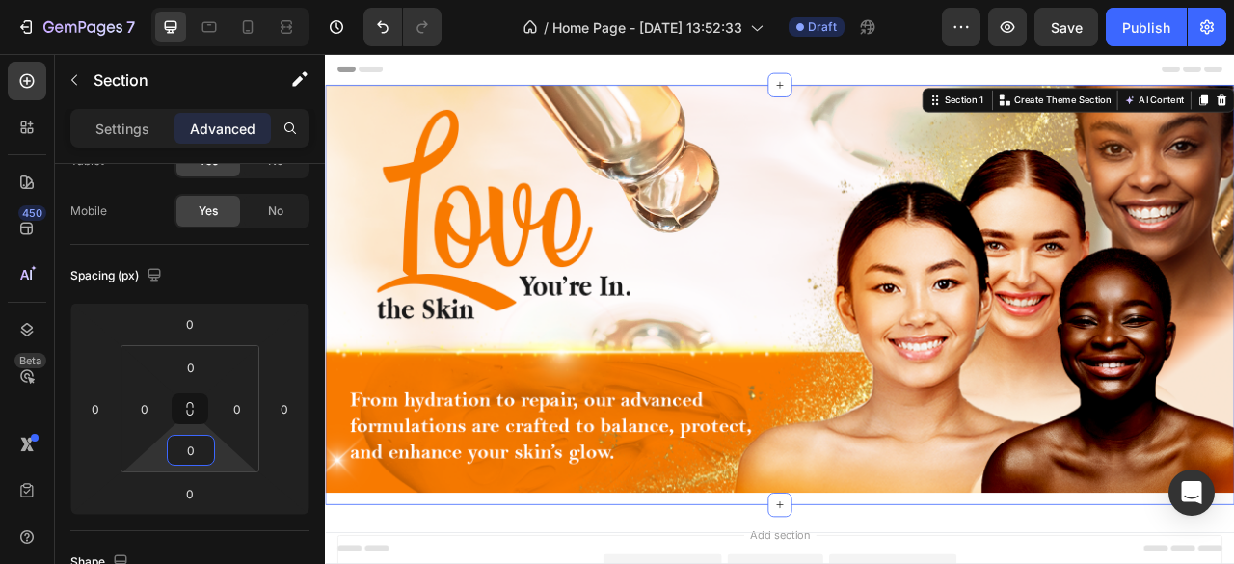
type input "0"
click at [656, 563] on div "Image Row" at bounding box center [903, 361] width 1157 height 534
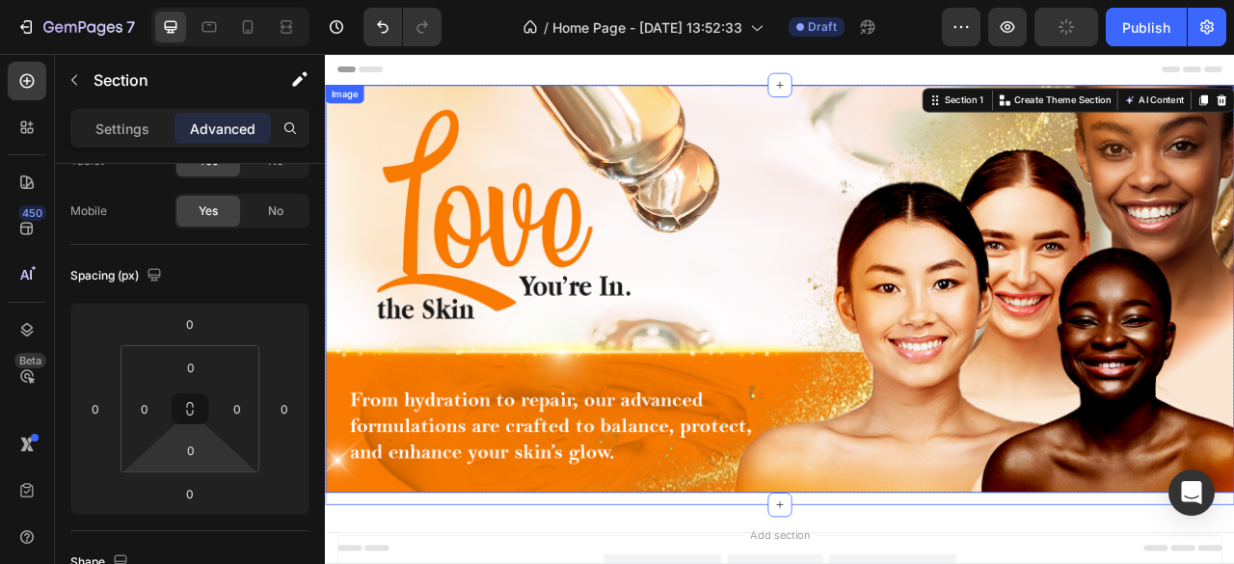
click at [656, 524] on img at bounding box center [903, 353] width 1157 height 519
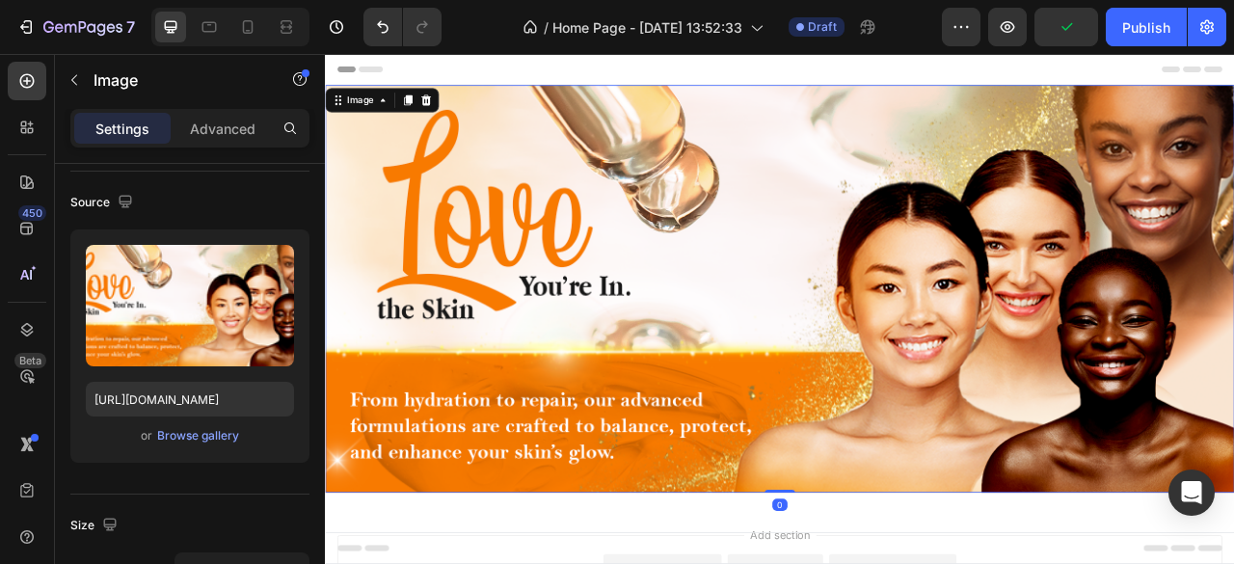
scroll to position [0, 0]
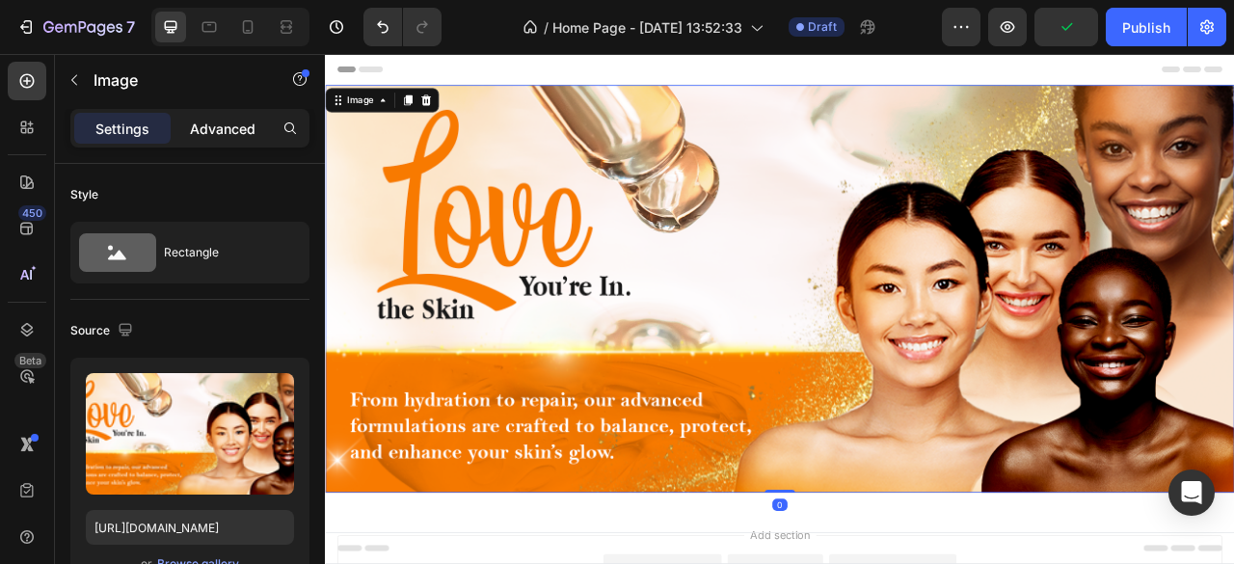
click at [244, 130] on p "Advanced" at bounding box center [223, 129] width 66 height 20
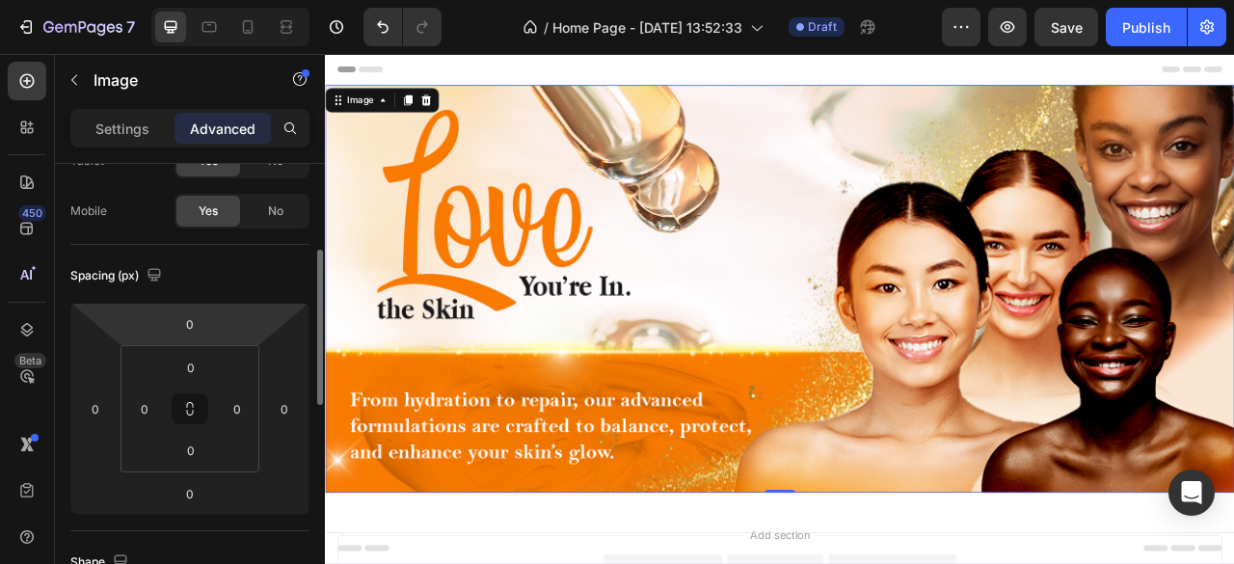
scroll to position [160, 0]
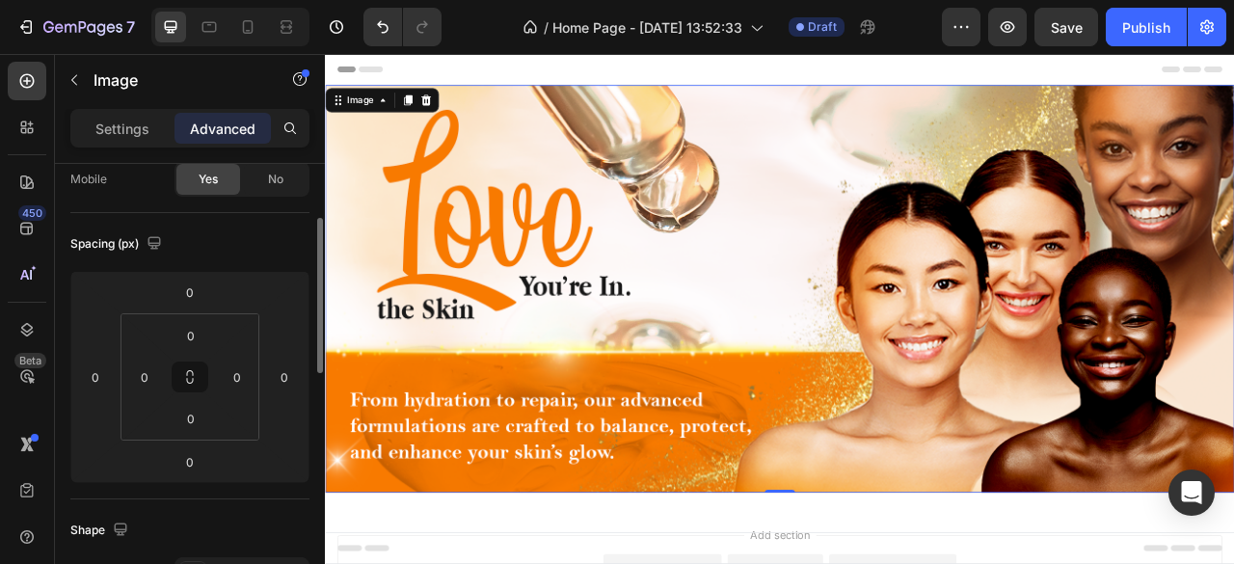
click at [853, 246] on img at bounding box center [903, 353] width 1157 height 519
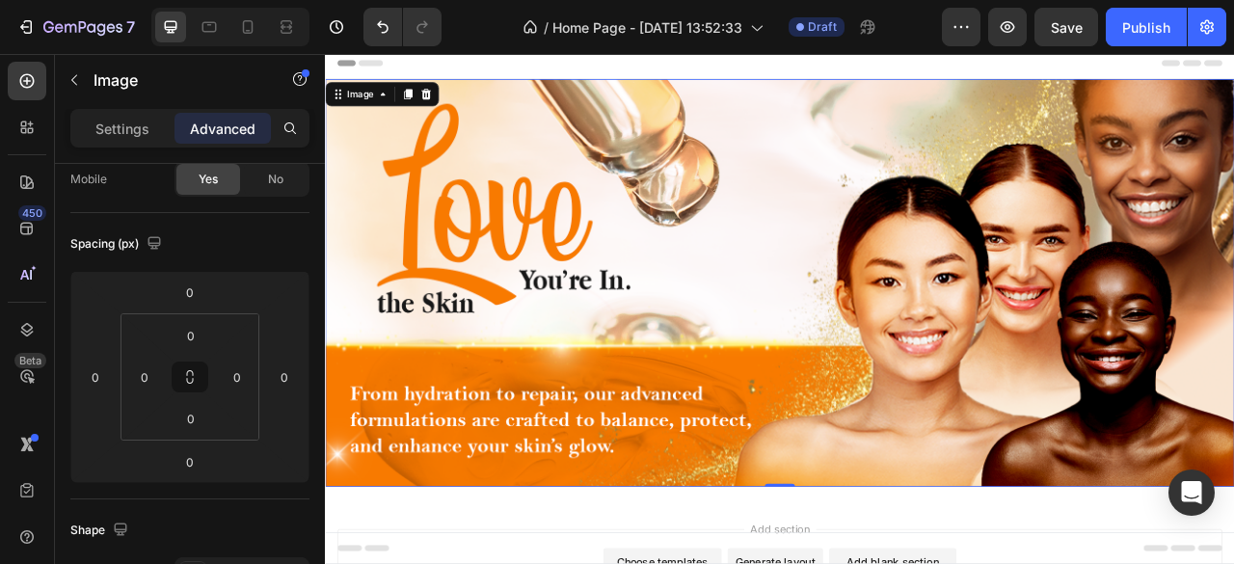
scroll to position [0, 0]
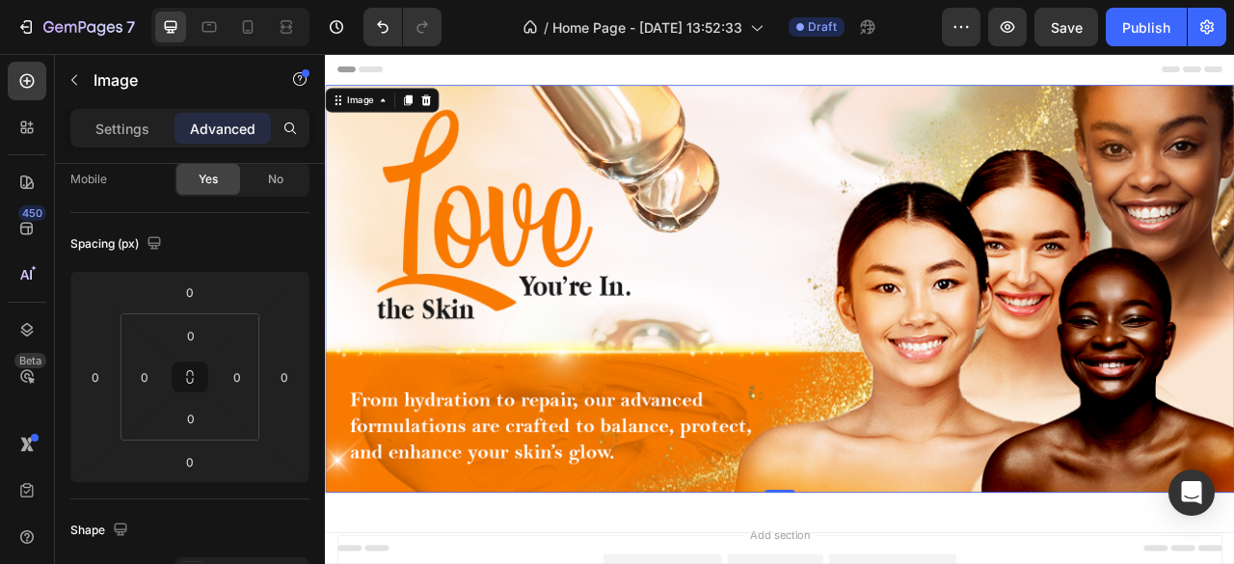
click at [894, 277] on img at bounding box center [903, 353] width 1157 height 519
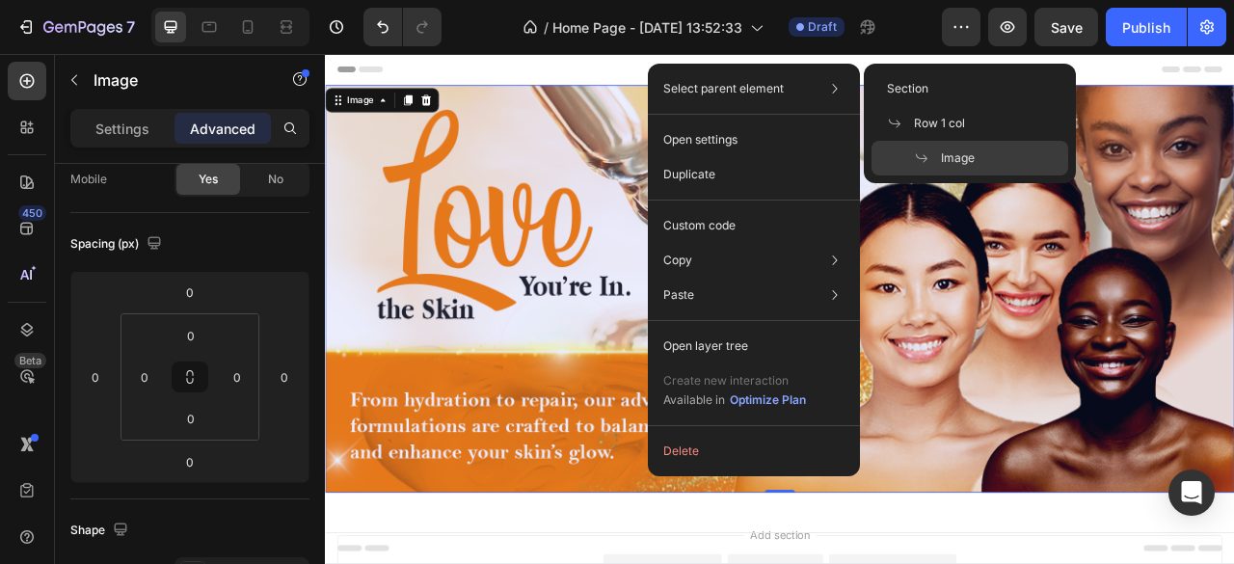
click at [931, 154] on span at bounding box center [927, 157] width 27 height 15
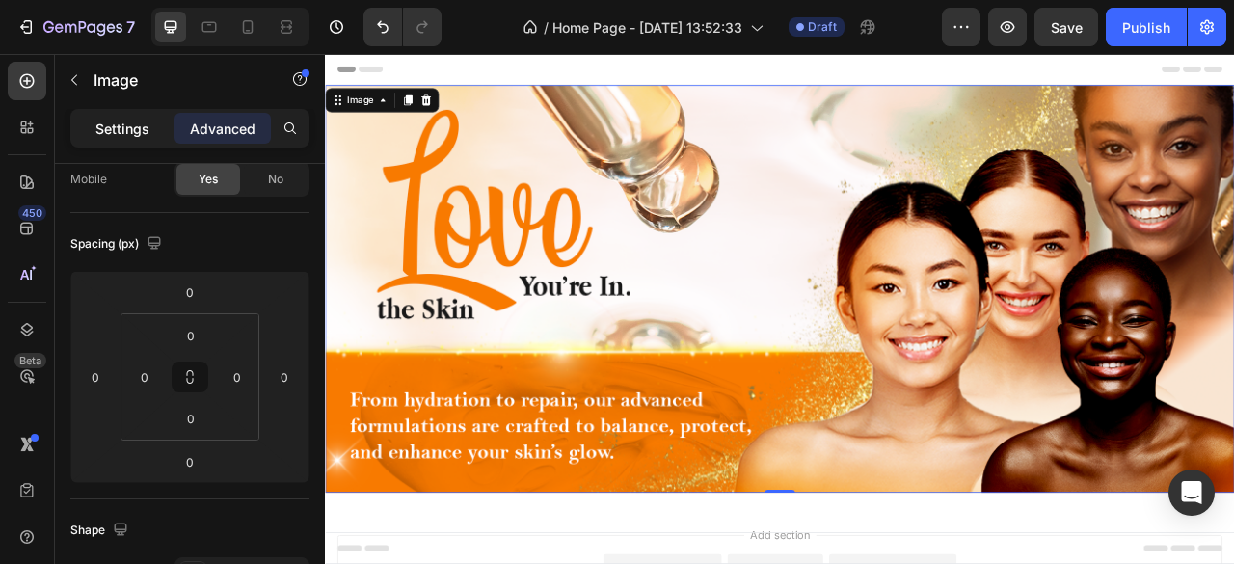
click at [105, 124] on p "Settings" at bounding box center [122, 129] width 54 height 20
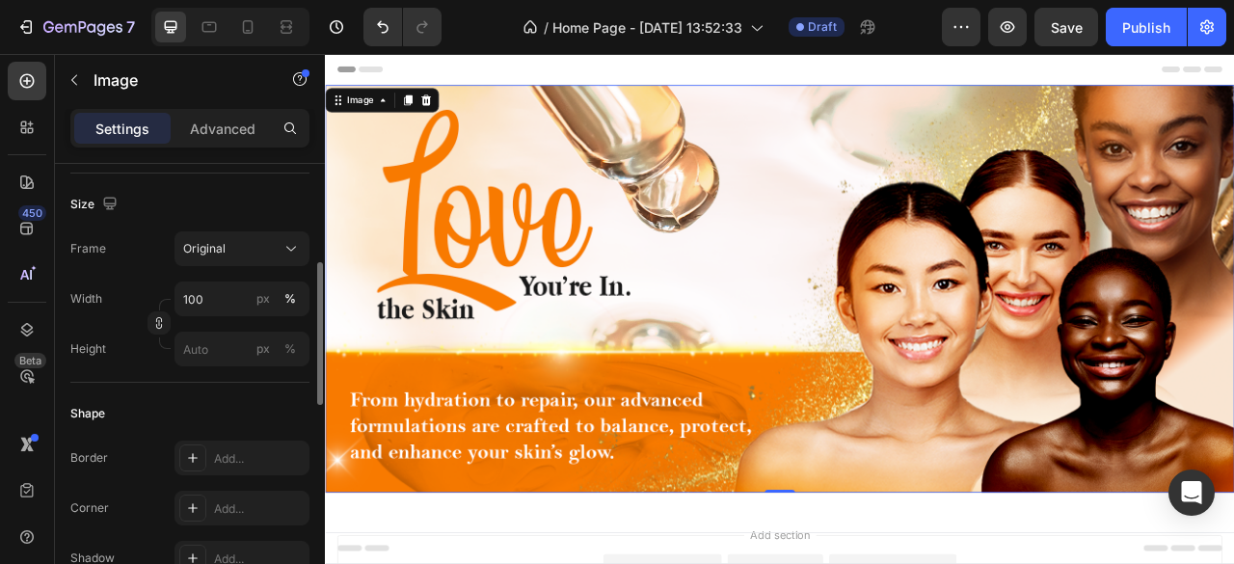
scroll to position [482, 0]
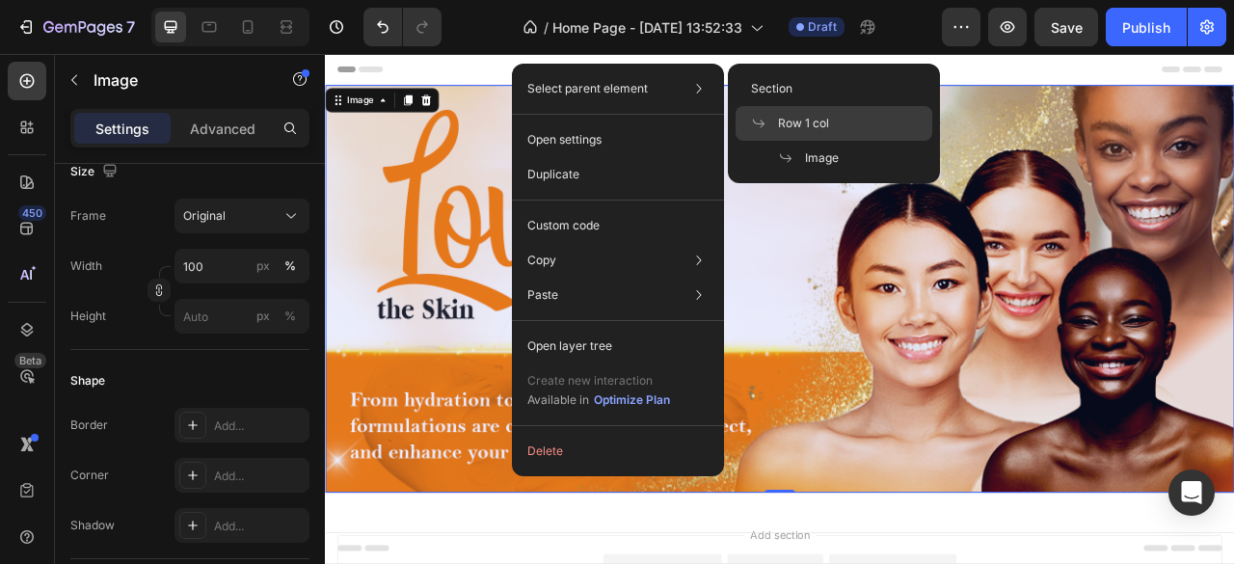
drag, startPoint x: 796, startPoint y: 132, endPoint x: 444, endPoint y: 164, distance: 353.3
click at [796, 132] on div "Row 1 col" at bounding box center [834, 123] width 197 height 35
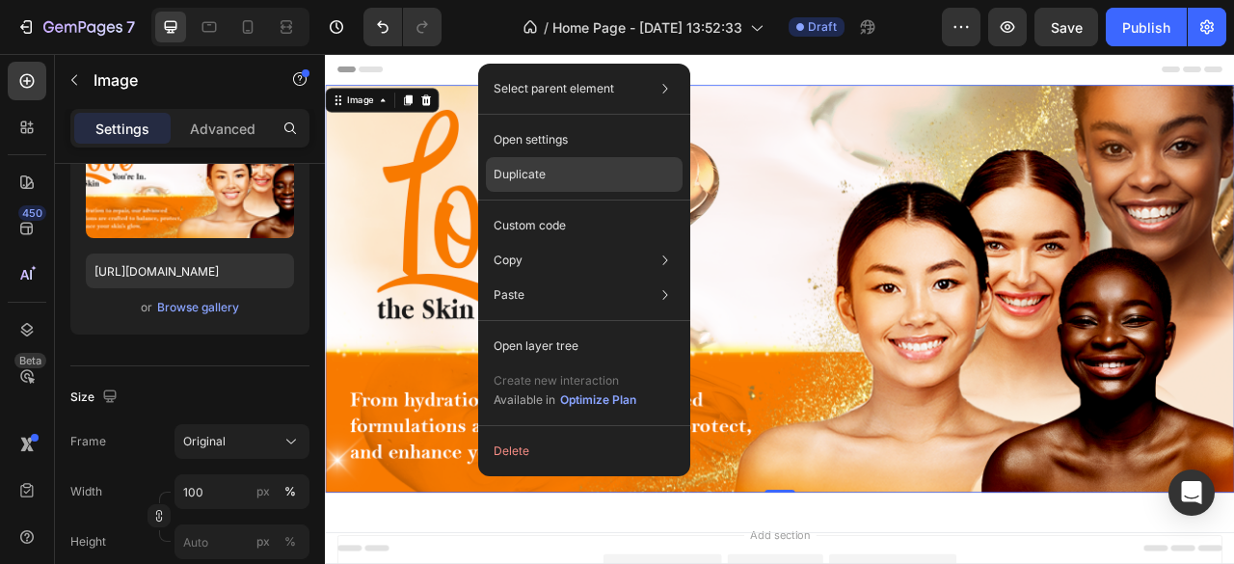
scroll to position [0, 0]
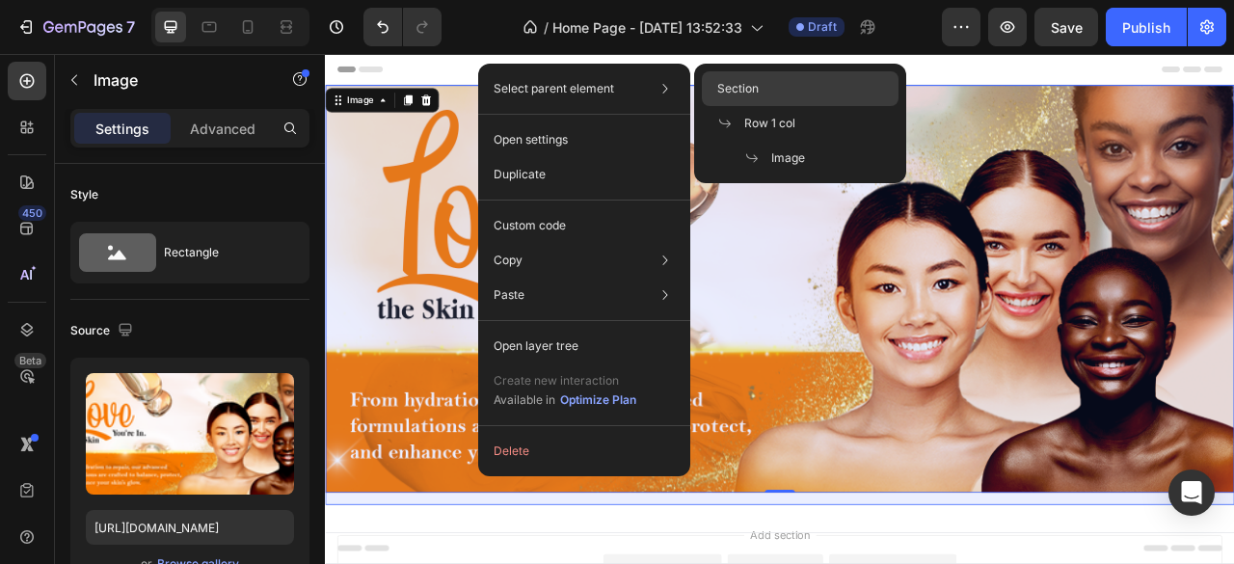
drag, startPoint x: 717, startPoint y: 84, endPoint x: 13, endPoint y: 293, distance: 734.2
click at [717, 84] on span "Section" at bounding box center [737, 88] width 41 height 17
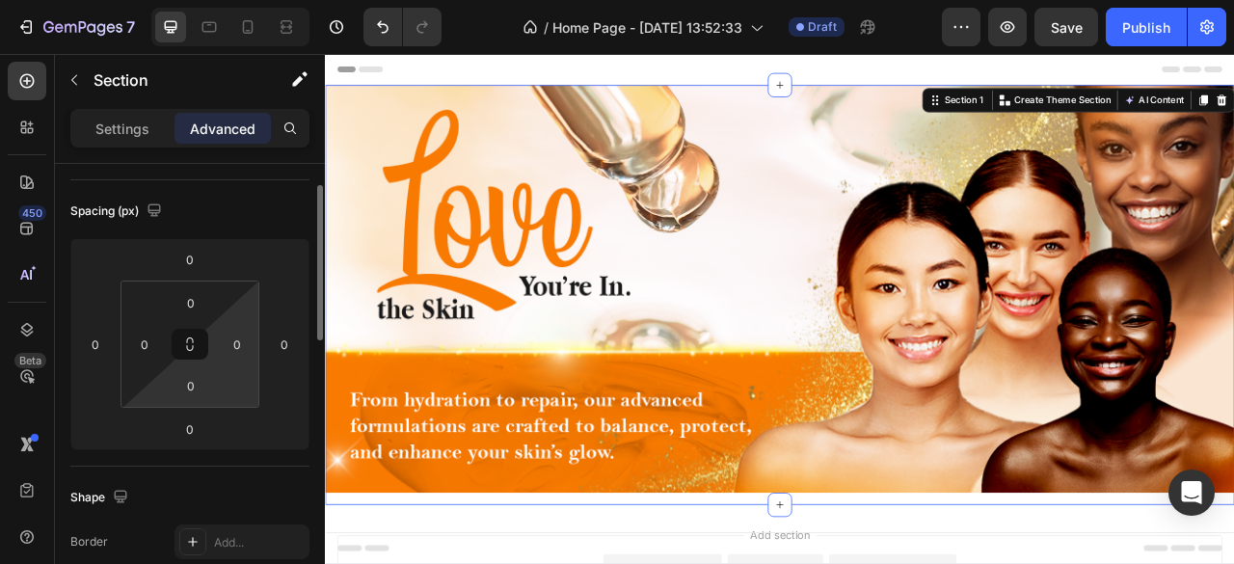
scroll to position [225, 0]
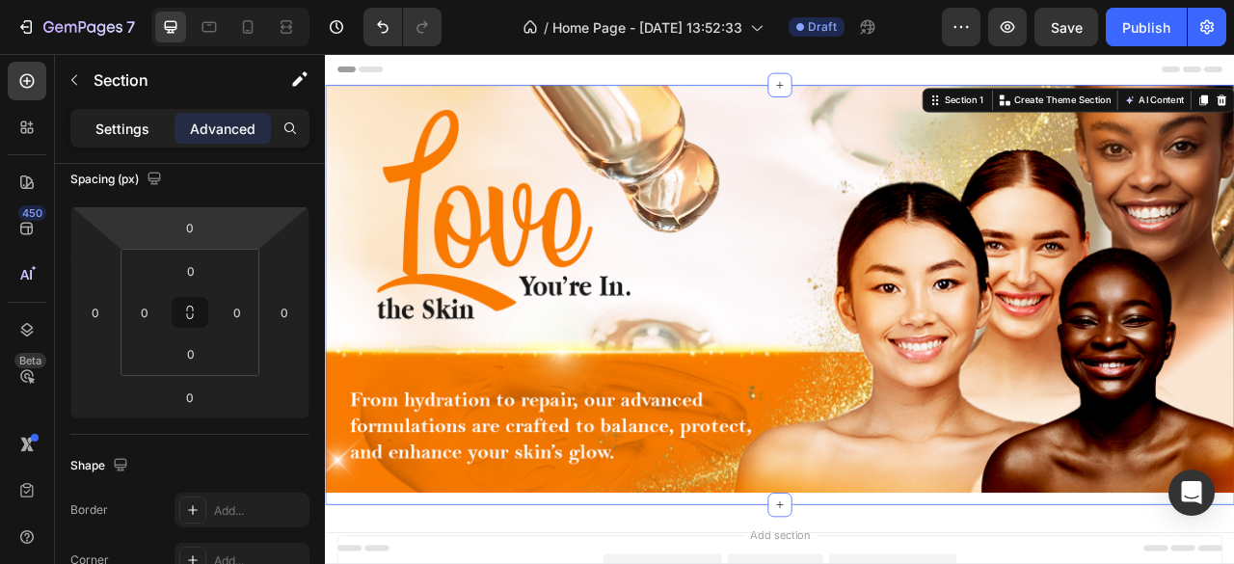
click at [126, 125] on p "Settings" at bounding box center [122, 129] width 54 height 20
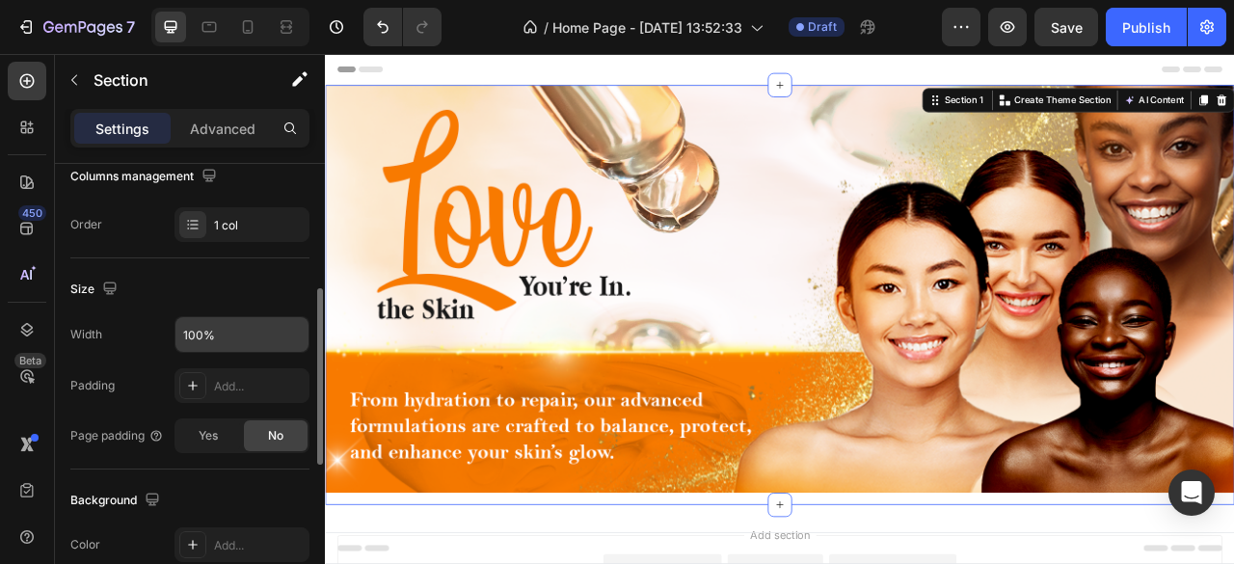
scroll to position [353, 0]
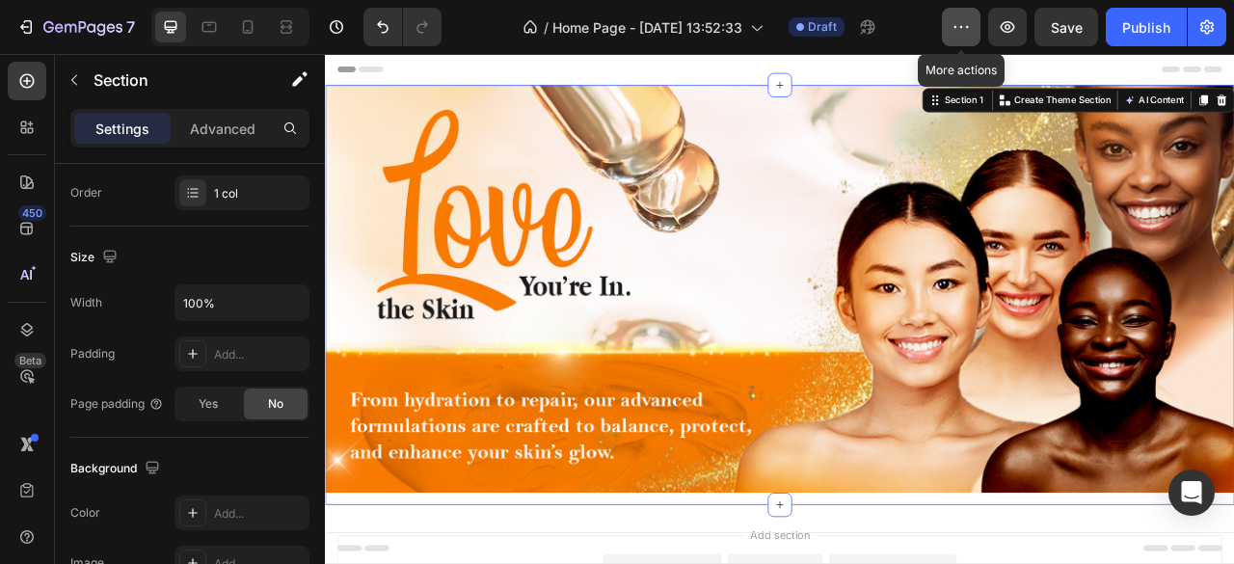
click at [944, 22] on button "button" at bounding box center [961, 27] width 39 height 39
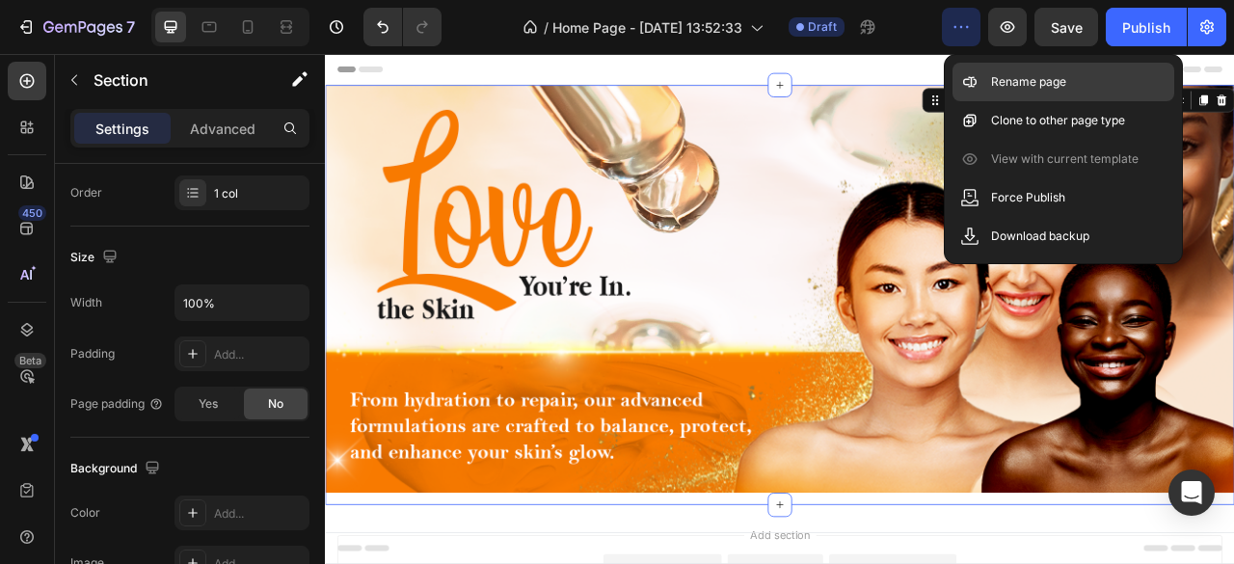
click at [976, 76] on icon at bounding box center [969, 81] width 19 height 19
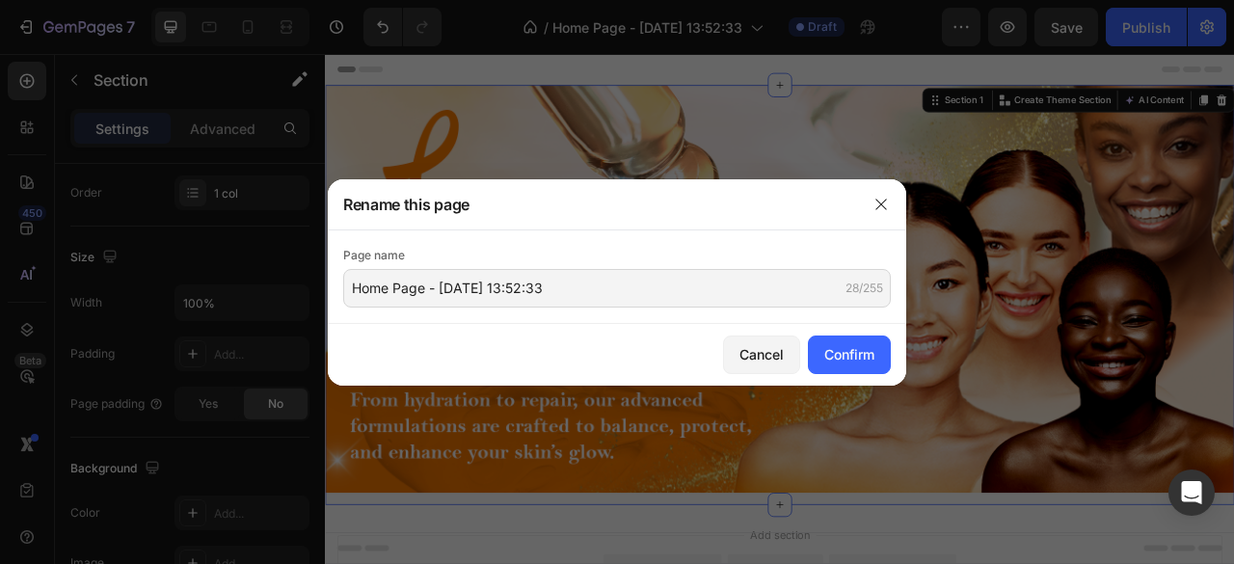
click at [546, 312] on div "Page name Home Page - Sep 29, 13:52:33 28/255" at bounding box center [617, 277] width 578 height 94
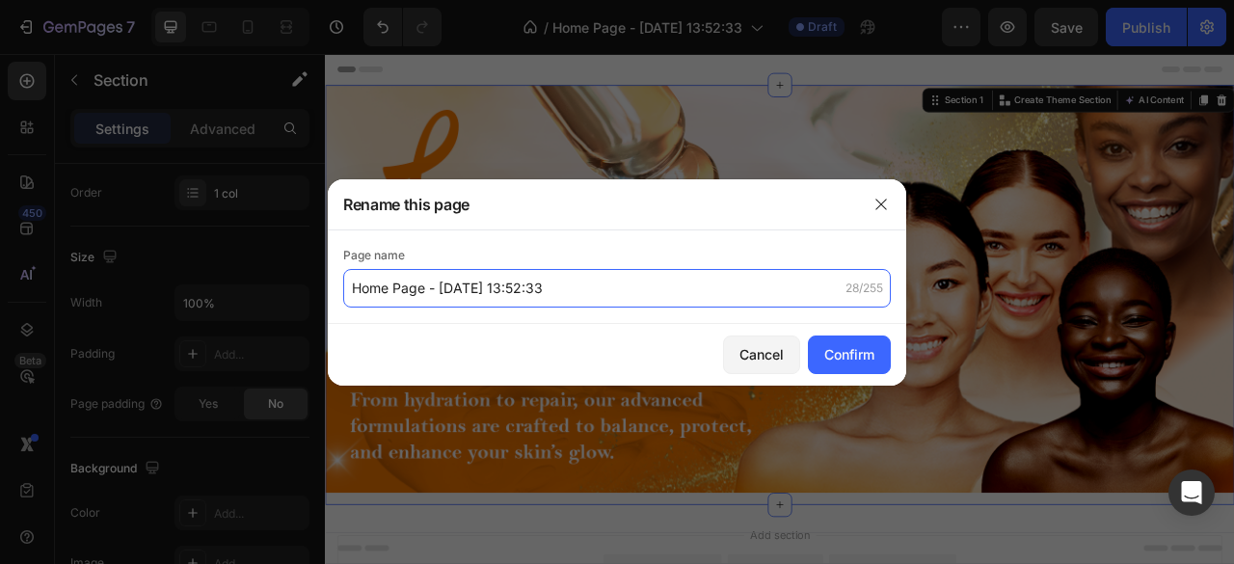
click at [542, 286] on input "Home Page - Sep 29, 13:52:33" at bounding box center [617, 288] width 548 height 39
type input "home"
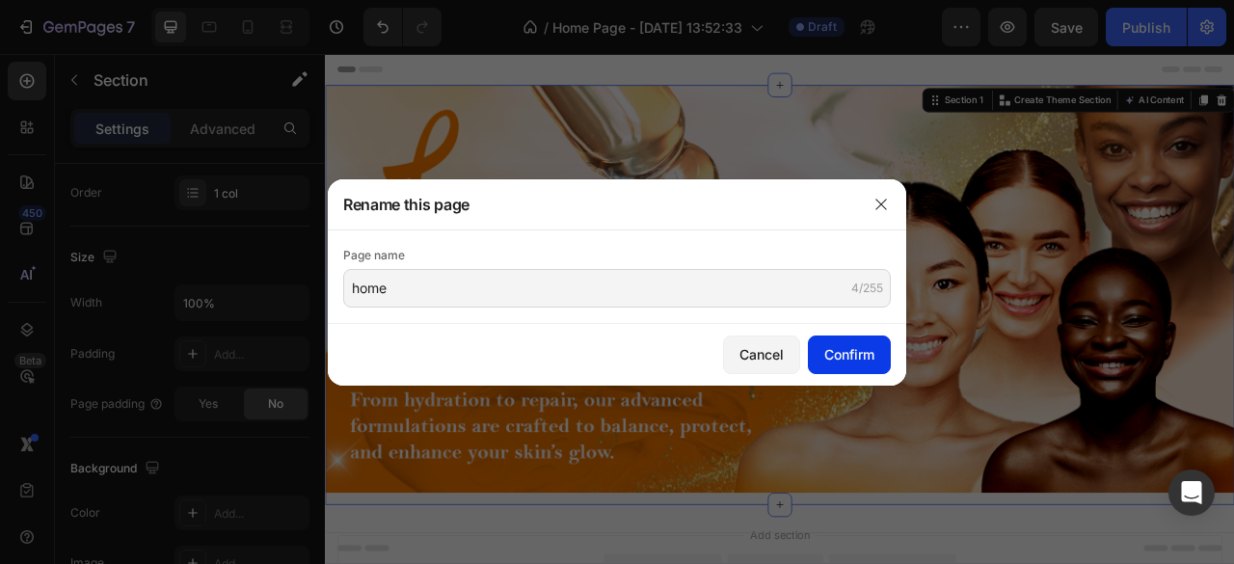
click at [866, 352] on div "Confirm" at bounding box center [849, 354] width 50 height 20
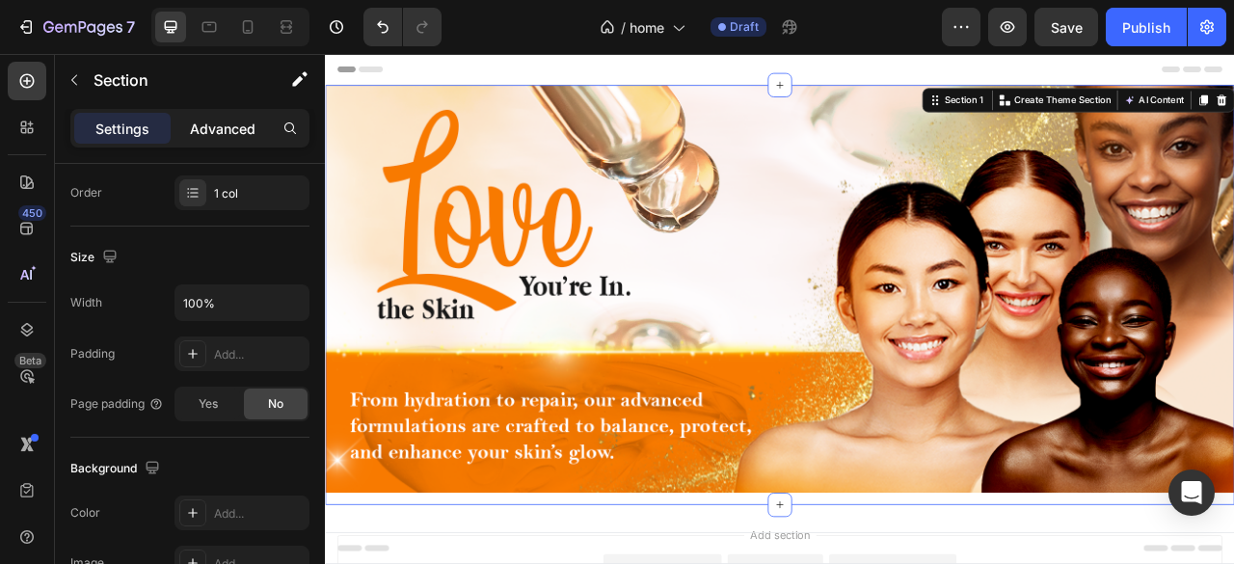
click at [215, 136] on p "Advanced" at bounding box center [223, 129] width 66 height 20
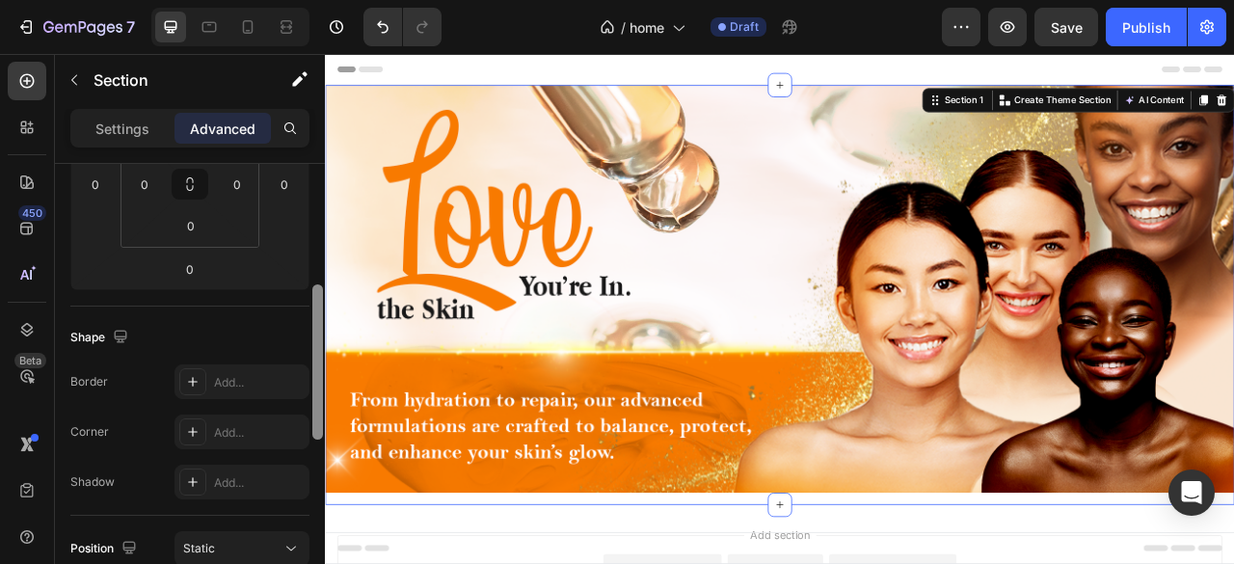
scroll to position [193, 0]
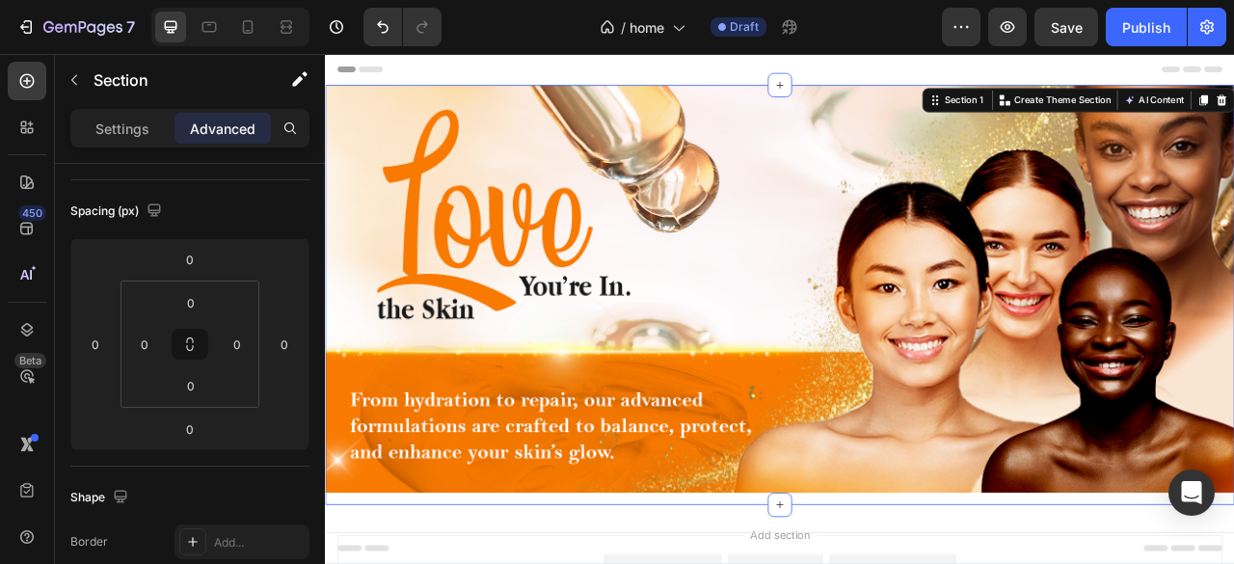
click at [674, 563] on div "Image Row" at bounding box center [903, 361] width 1157 height 534
click at [680, 563] on div "Image Row" at bounding box center [903, 361] width 1157 height 534
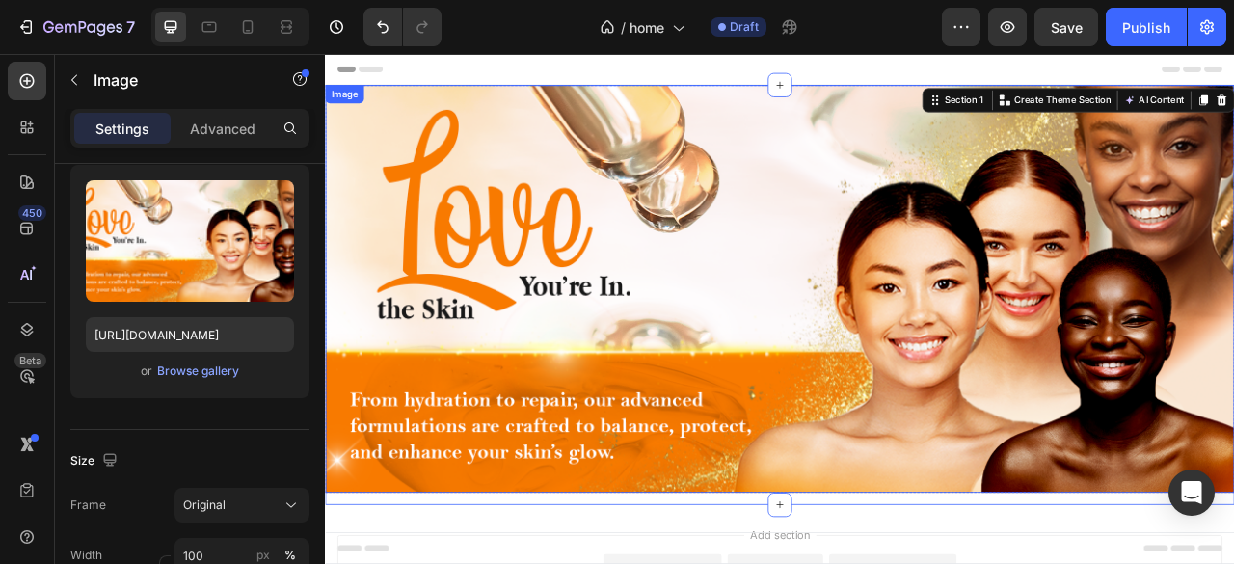
click at [753, 488] on img at bounding box center [903, 353] width 1157 height 519
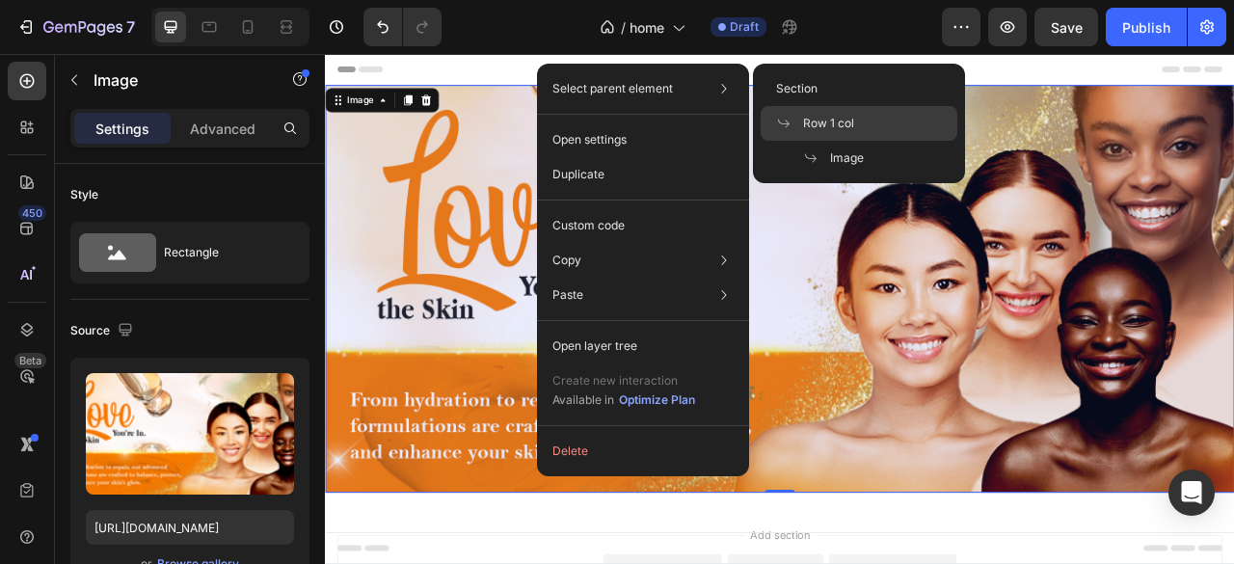
click at [798, 120] on span at bounding box center [789, 123] width 27 height 15
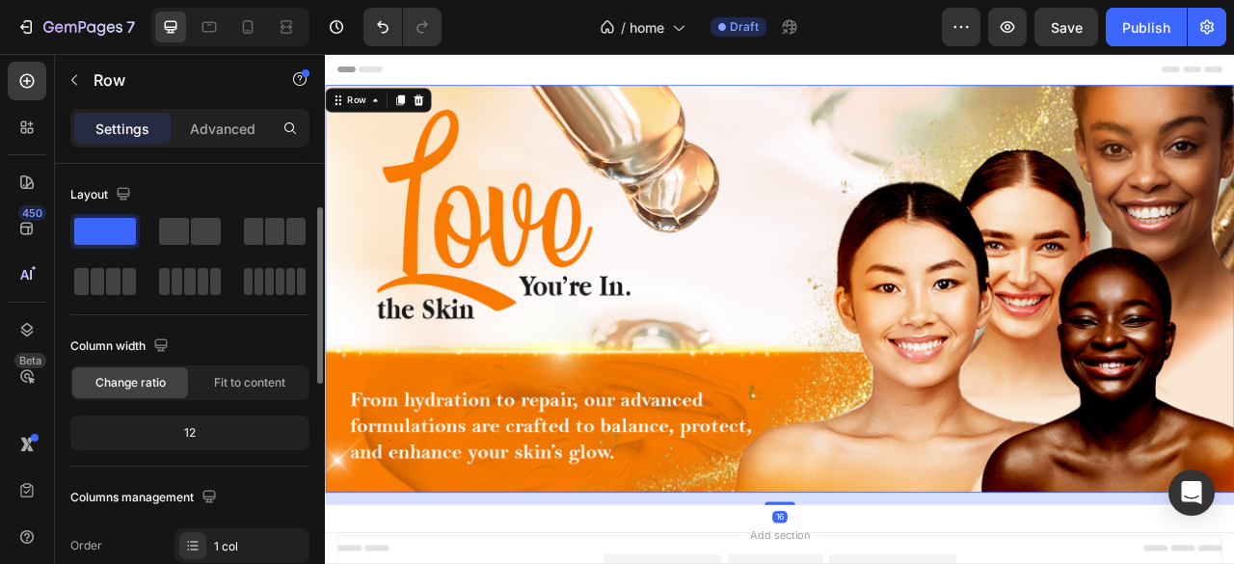
scroll to position [160, 0]
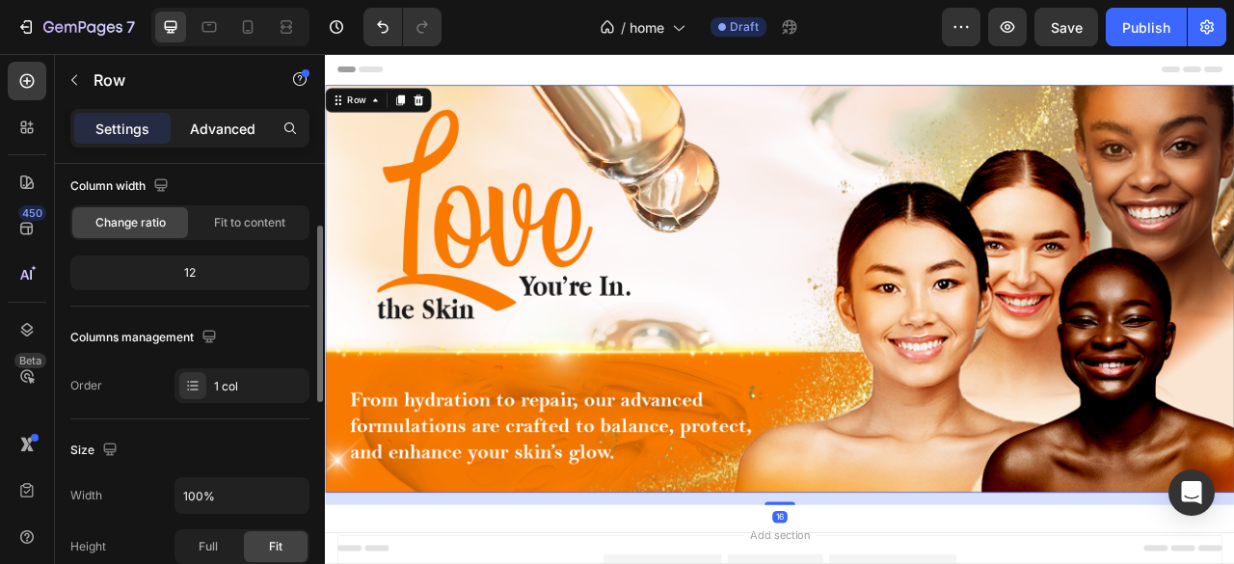
click at [221, 122] on p "Advanced" at bounding box center [223, 129] width 66 height 20
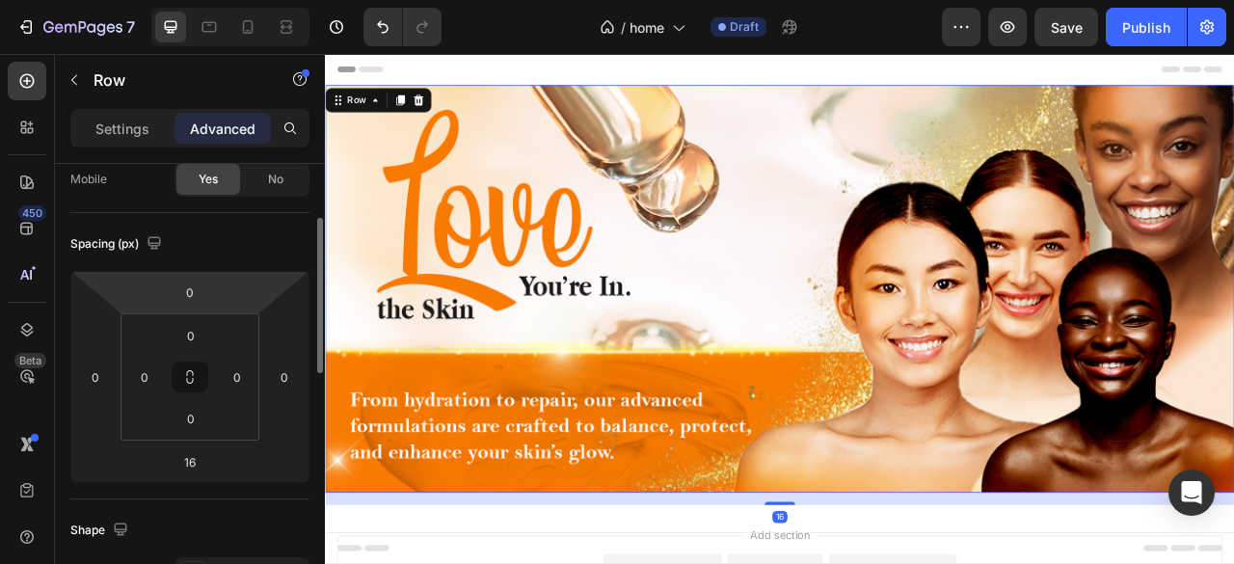
scroll to position [256, 0]
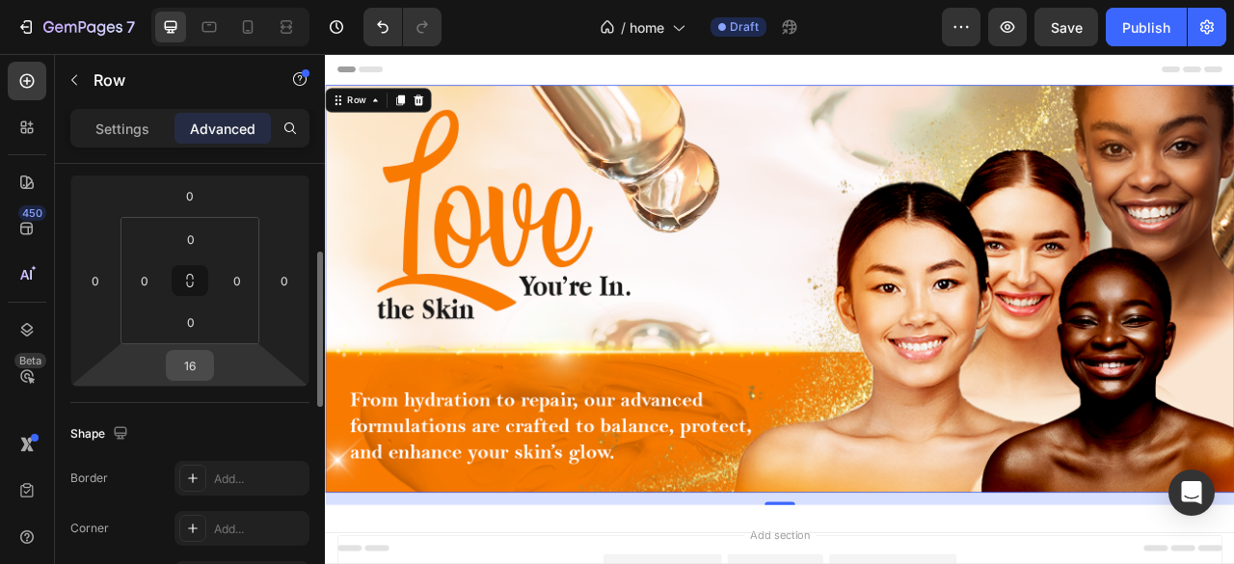
click at [193, 364] on input "16" at bounding box center [190, 365] width 39 height 29
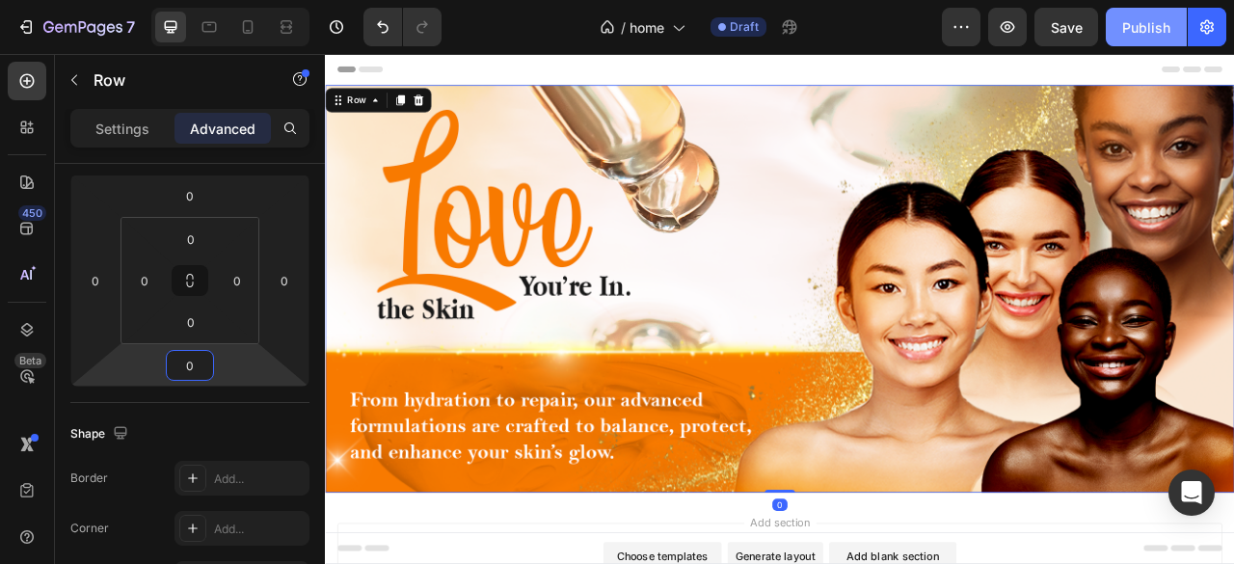
type input "0"
click at [1149, 29] on div "Publish" at bounding box center [1146, 27] width 48 height 20
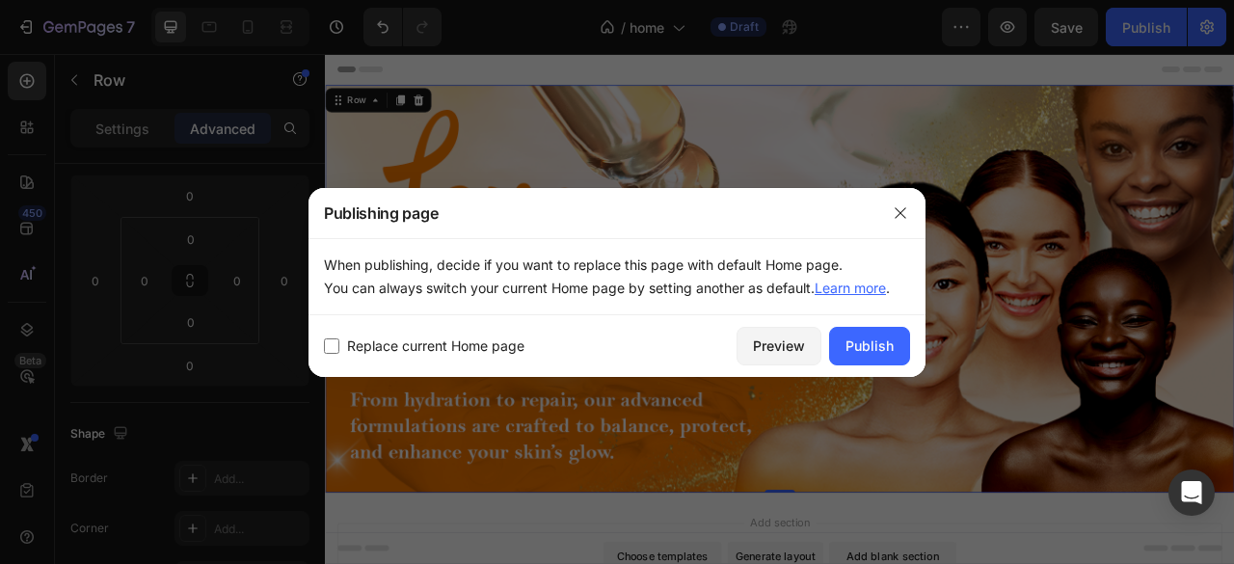
click at [404, 338] on span "Replace current Home page" at bounding box center [435, 346] width 177 height 23
checkbox input "true"
click at [887, 360] on button "Publish" at bounding box center [869, 346] width 81 height 39
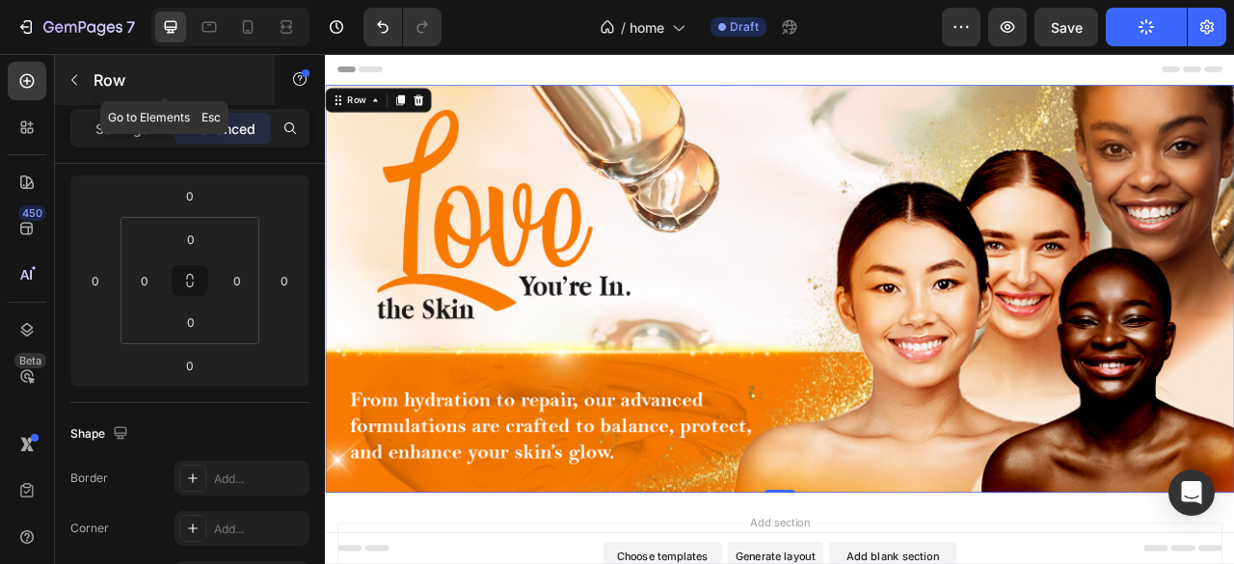
click at [85, 72] on button "button" at bounding box center [74, 80] width 31 height 31
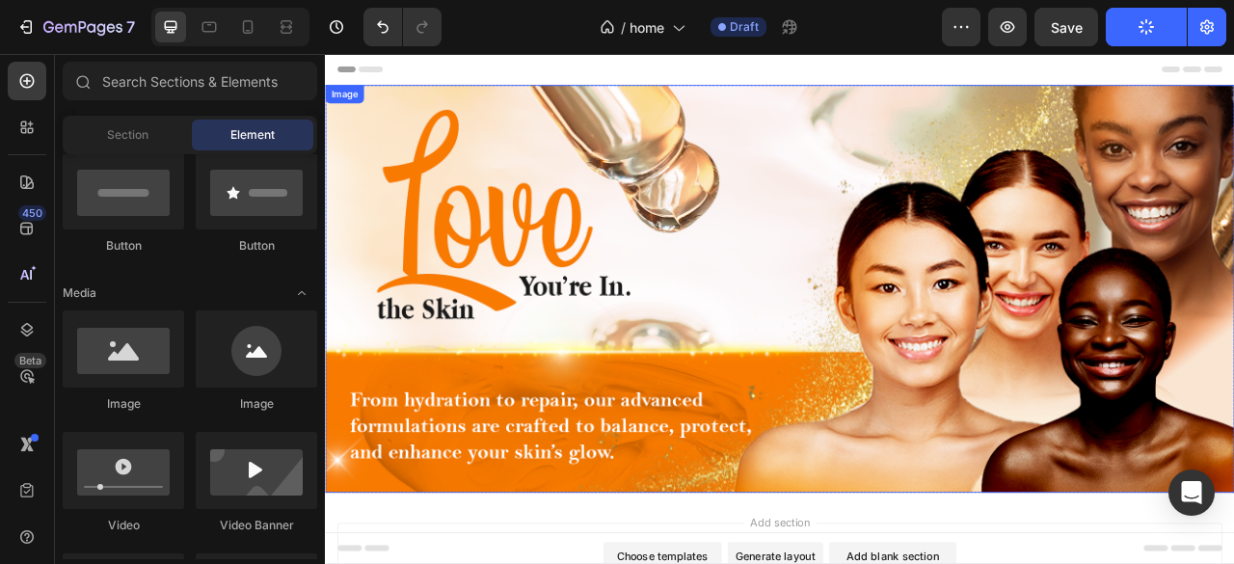
click at [815, 254] on img at bounding box center [903, 353] width 1157 height 519
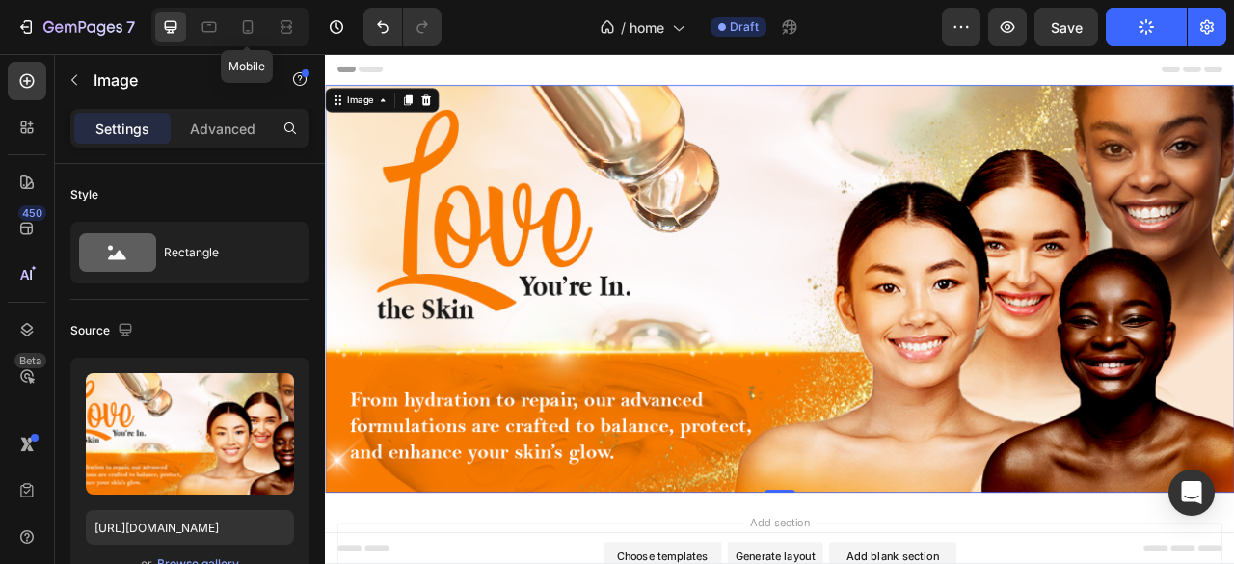
click at [230, 16] on div "Mobile" at bounding box center [230, 27] width 158 height 39
click at [235, 16] on div at bounding box center [247, 27] width 31 height 31
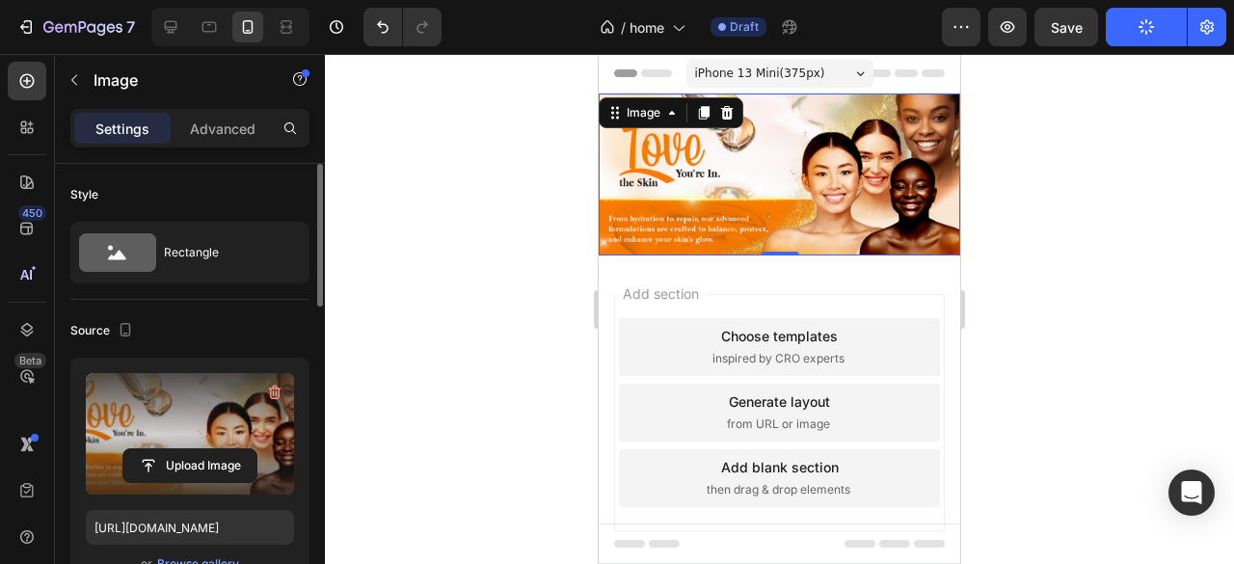
click at [120, 438] on label at bounding box center [190, 433] width 208 height 121
click at [123, 449] on input "file" at bounding box center [189, 465] width 133 height 33
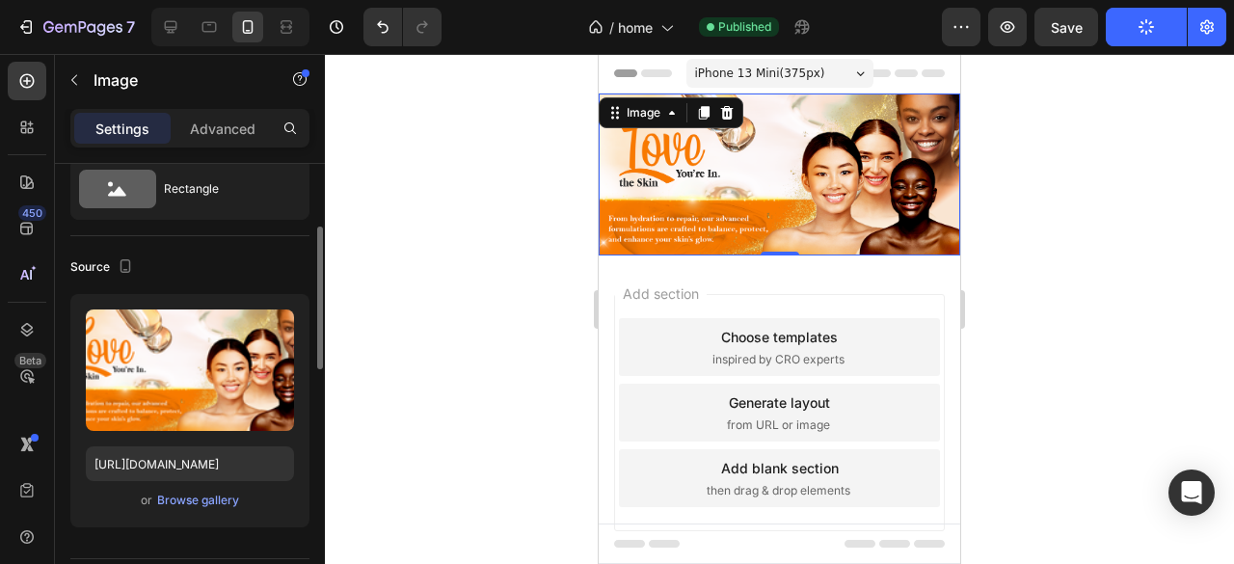
scroll to position [128, 0]
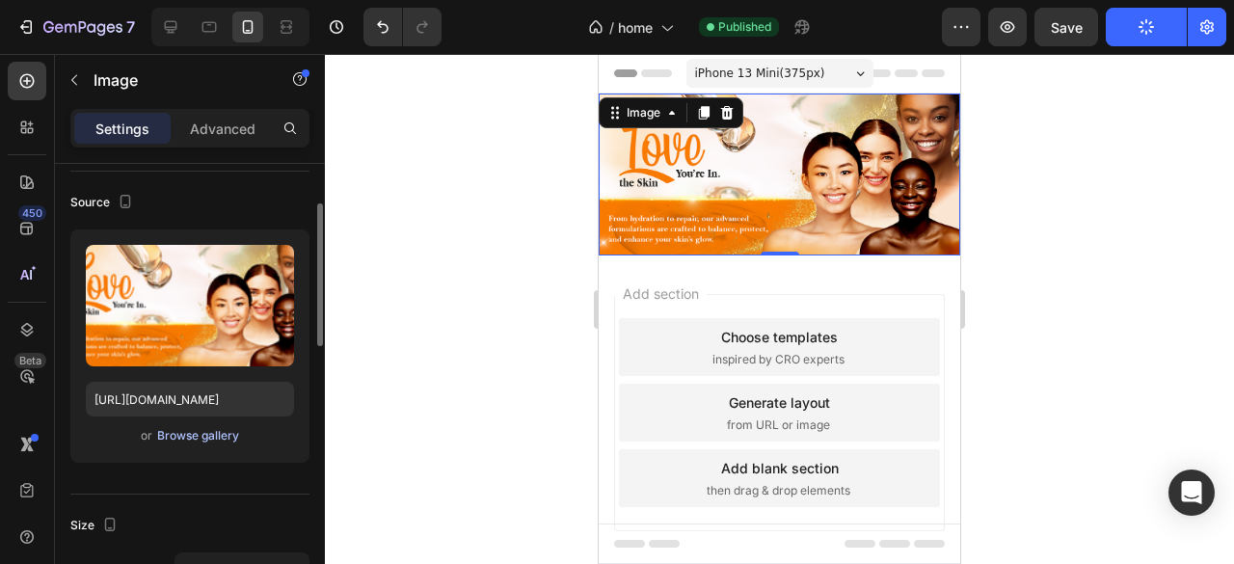
click at [199, 437] on div "Browse gallery" at bounding box center [198, 435] width 82 height 17
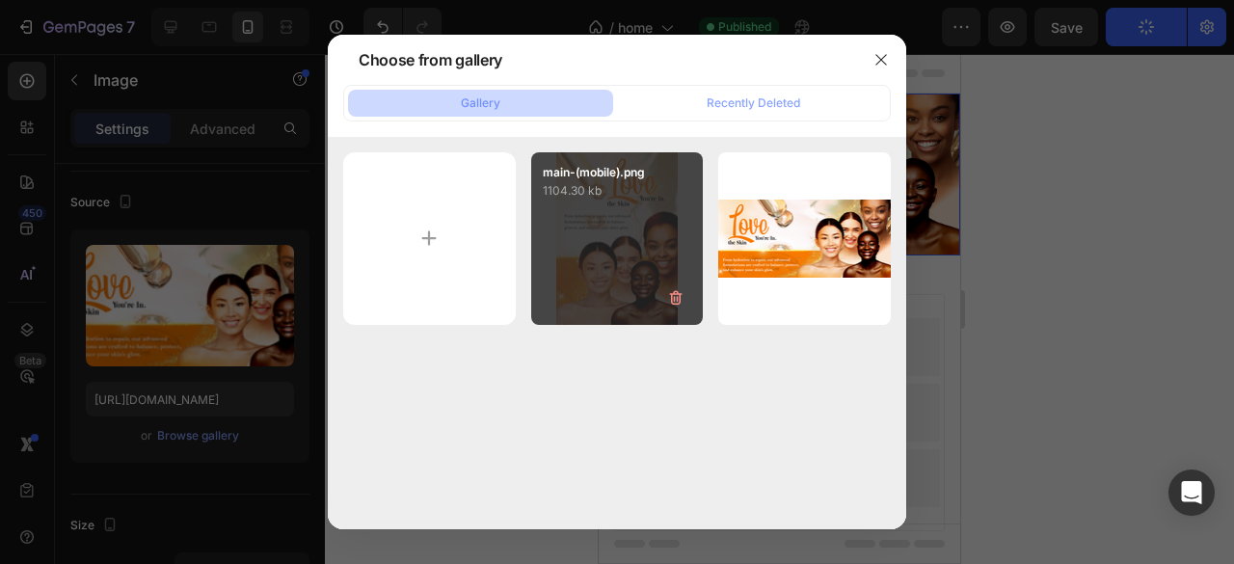
click at [612, 277] on div "main-(mobile).png 1104.30 kb" at bounding box center [617, 238] width 173 height 173
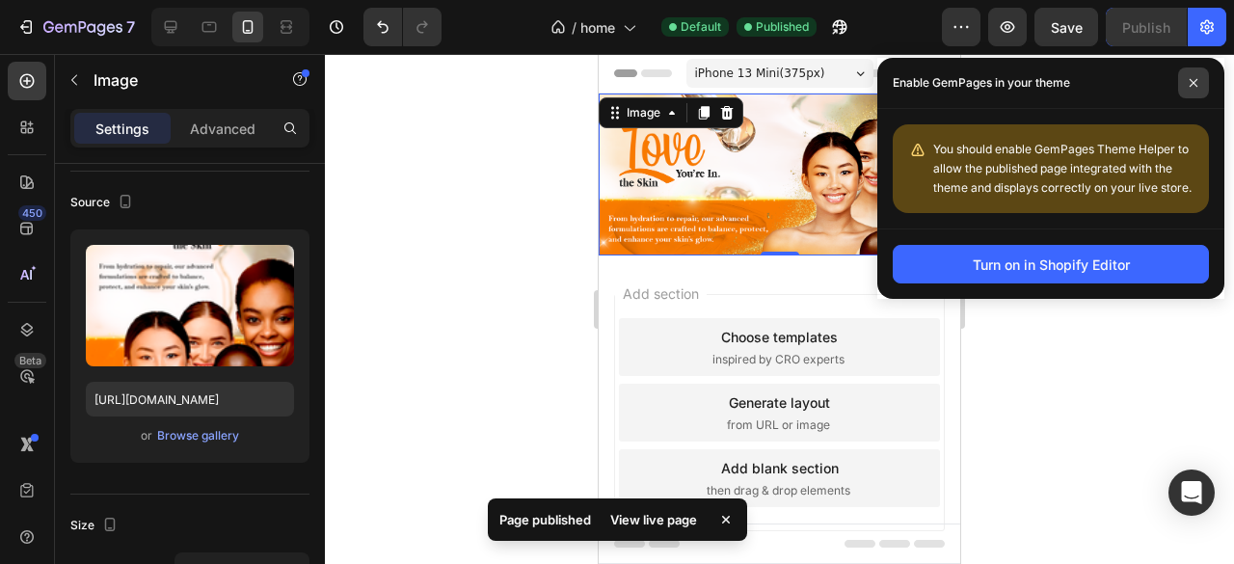
click at [1191, 78] on icon at bounding box center [1194, 83] width 10 height 10
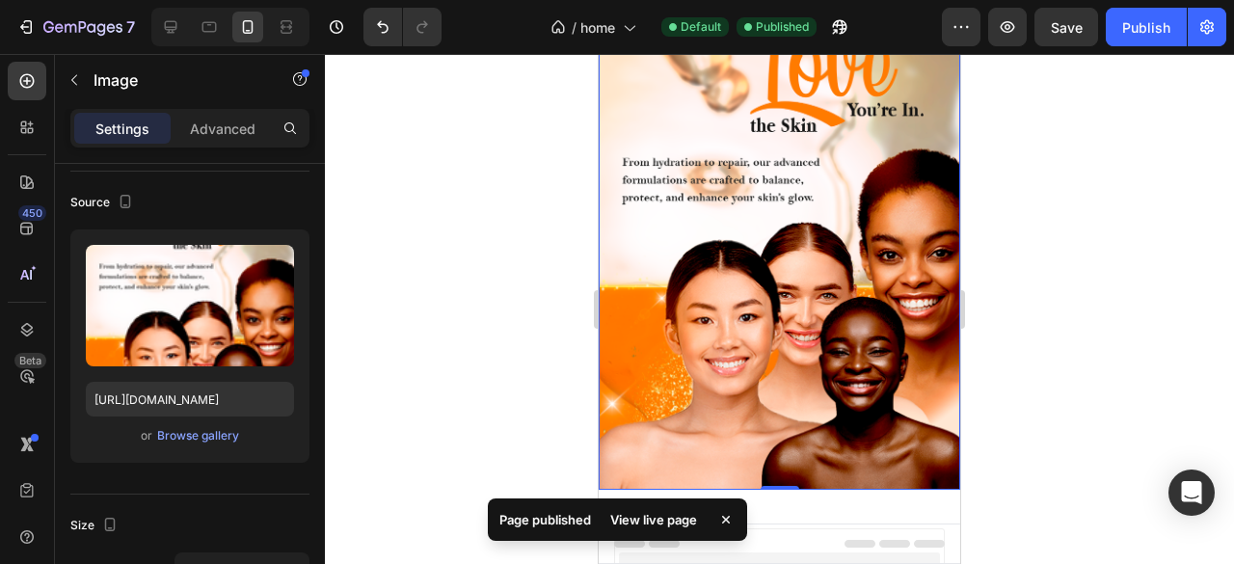
scroll to position [0, 0]
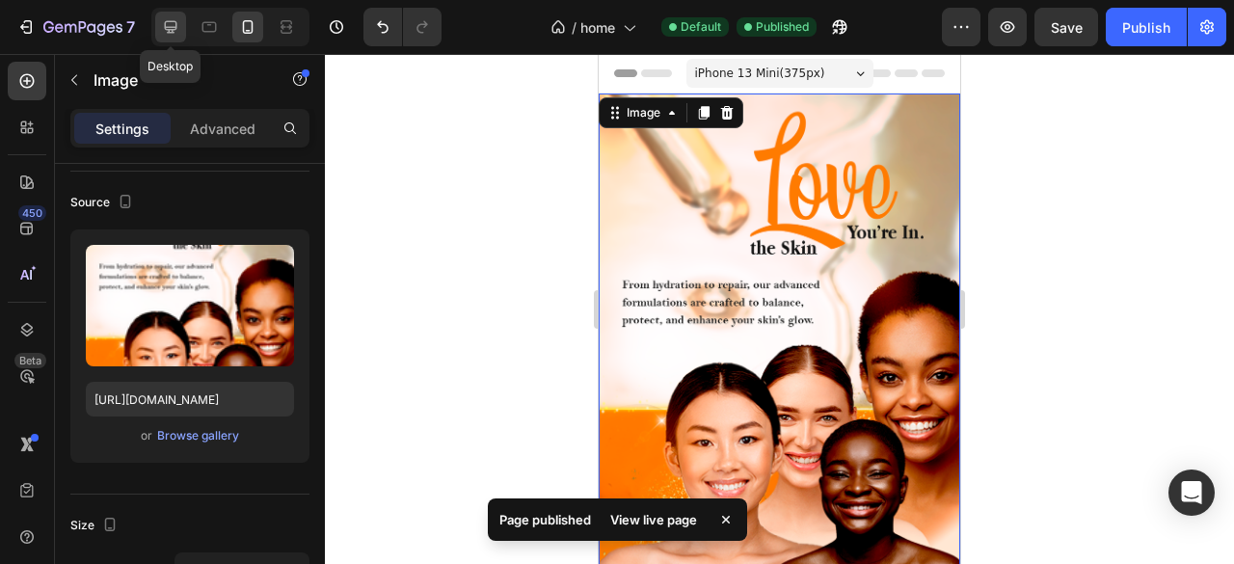
click at [166, 32] on icon at bounding box center [170, 26] width 19 height 19
type input "[URL][DOMAIN_NAME]"
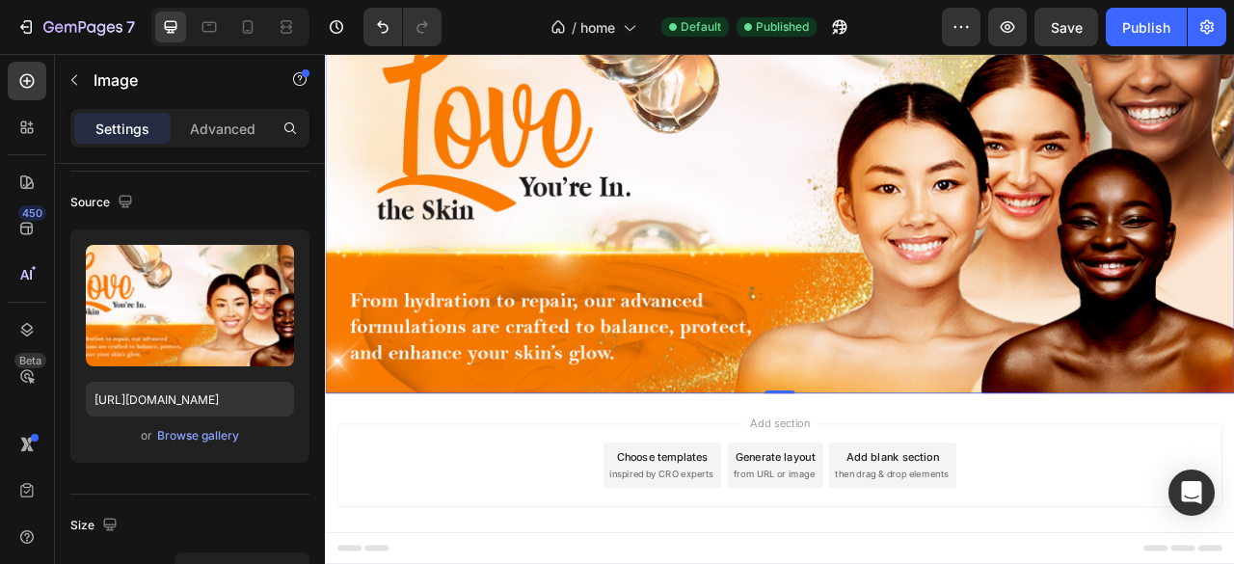
scroll to position [138, 0]
